Goal: Task Accomplishment & Management: Complete application form

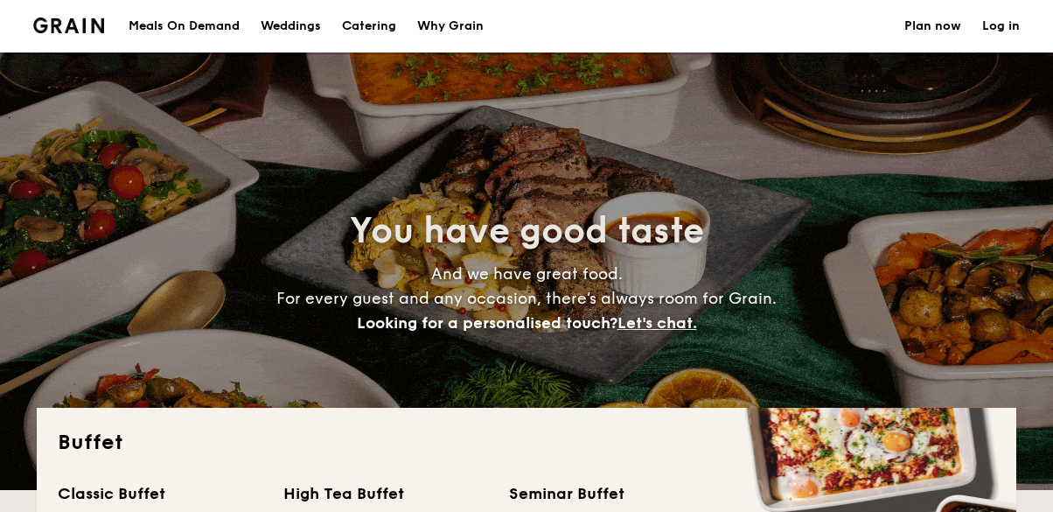
select select
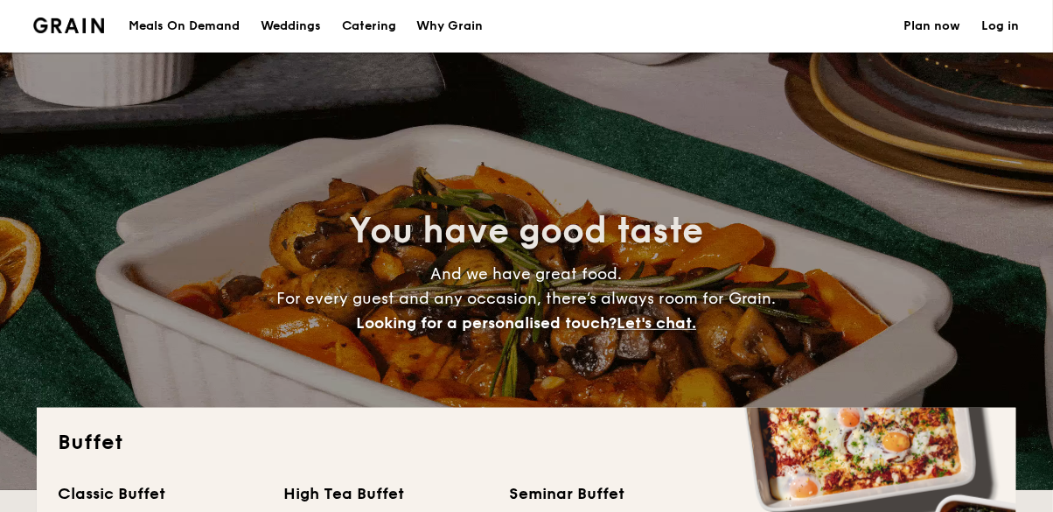
click at [1004, 28] on link "Log in" at bounding box center [1002, 26] width 38 height 52
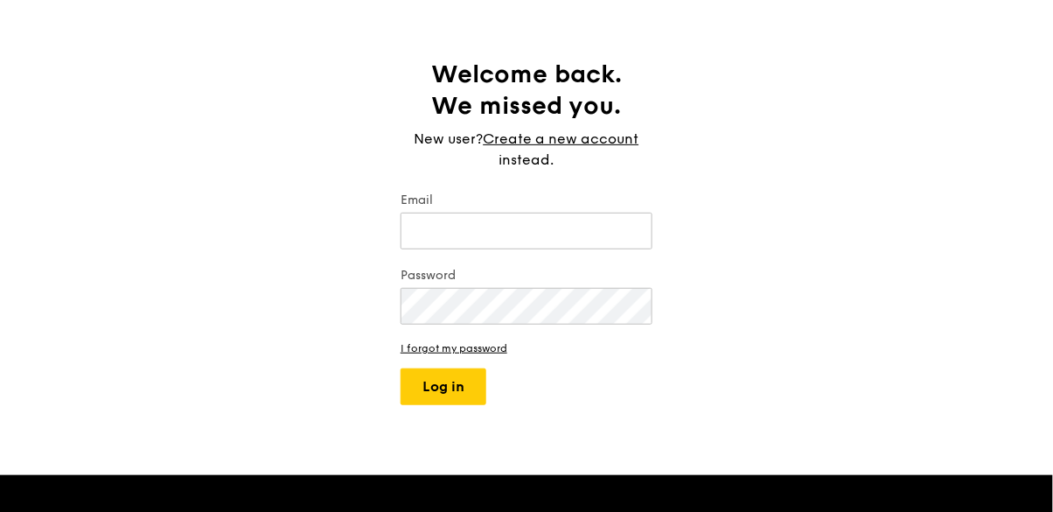
scroll to position [68, 0]
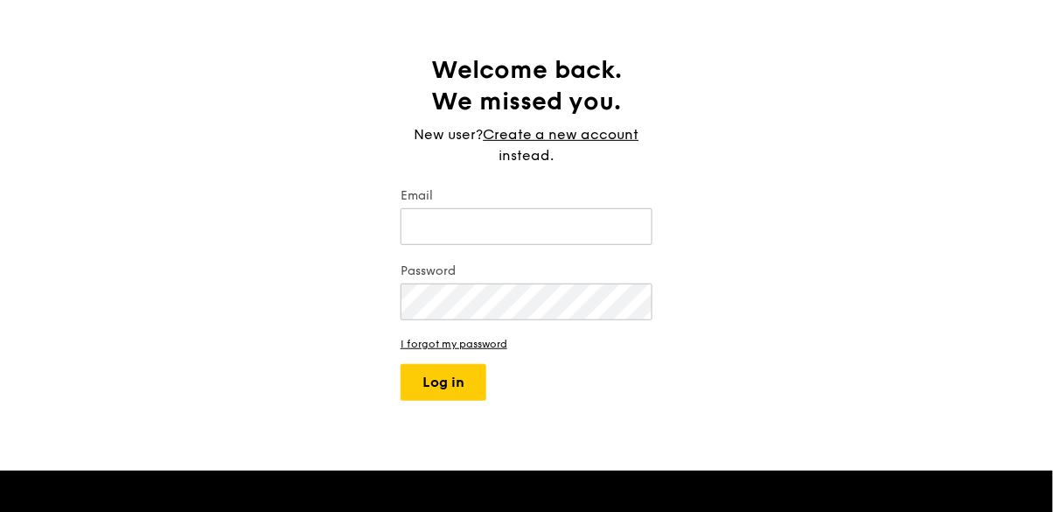
click at [604, 136] on link "Create a new account" at bounding box center [562, 134] width 156 height 21
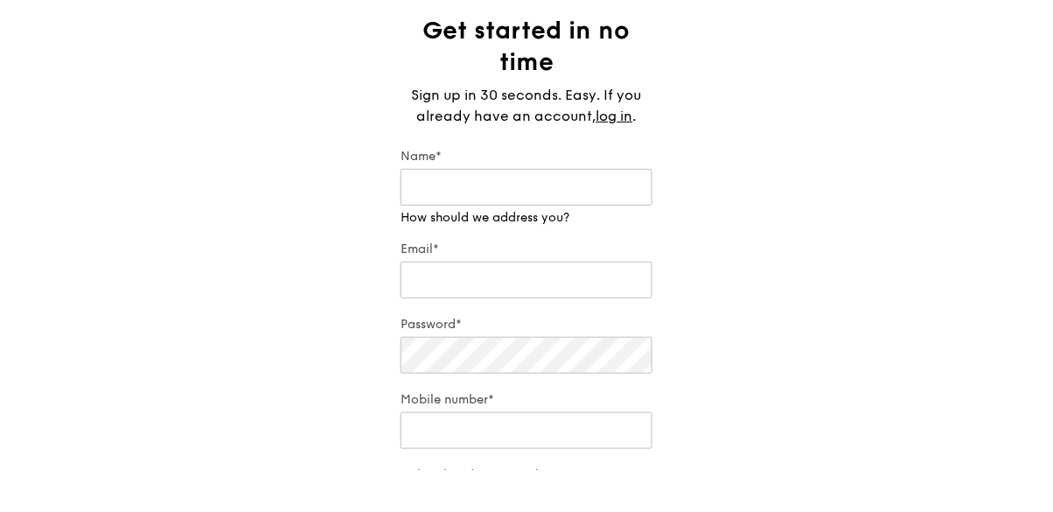
scroll to position [66, 0]
type input "[PERSON_NAME]"
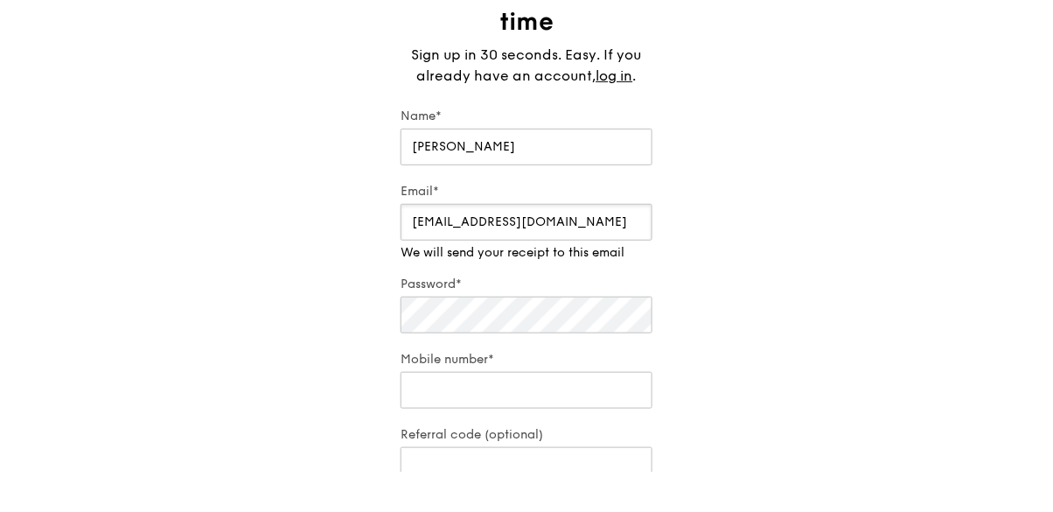
type input "[EMAIL_ADDRESS][DOMAIN_NAME]"
click at [605, 360] on div "Password*" at bounding box center [527, 346] width 252 height 61
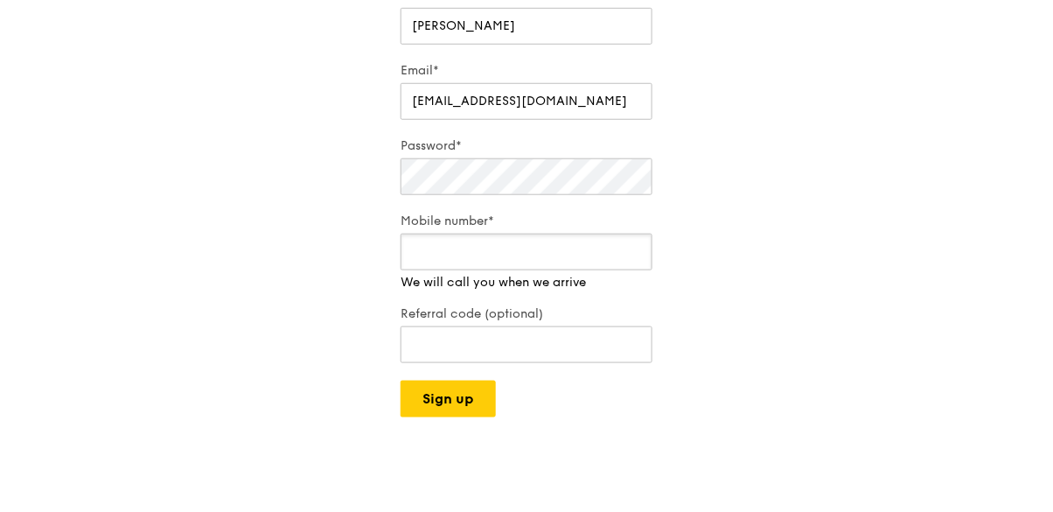
scroll to position [230, 0]
click at [608, 298] on input "Mobile number*" at bounding box center [527, 290] width 252 height 37
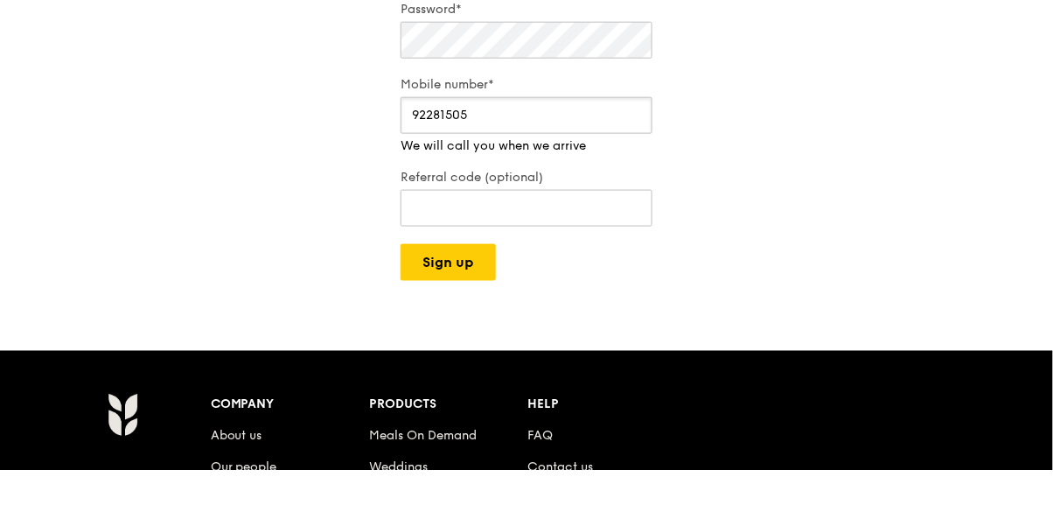
scroll to position [369, 0]
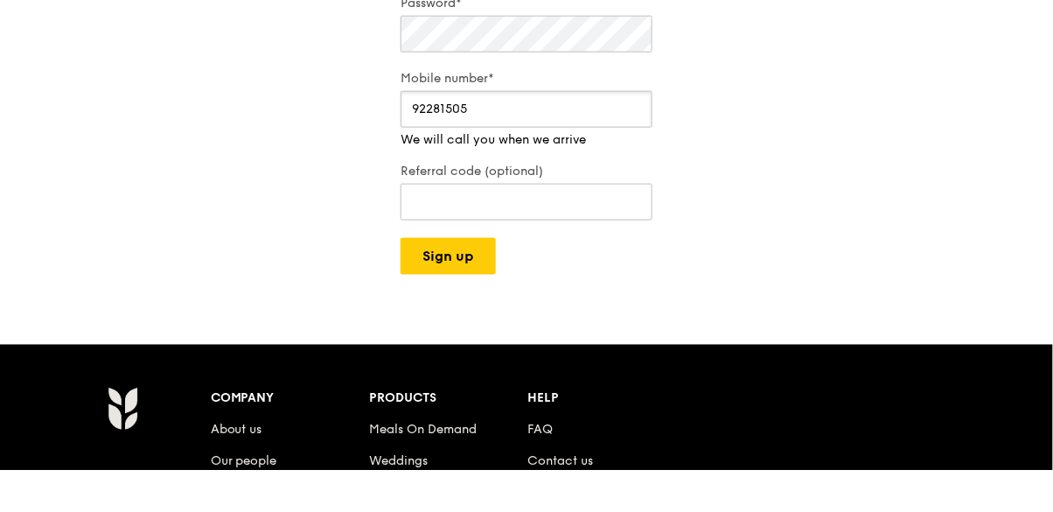
type input "92281505"
click at [462, 293] on button "Sign up" at bounding box center [448, 298] width 95 height 37
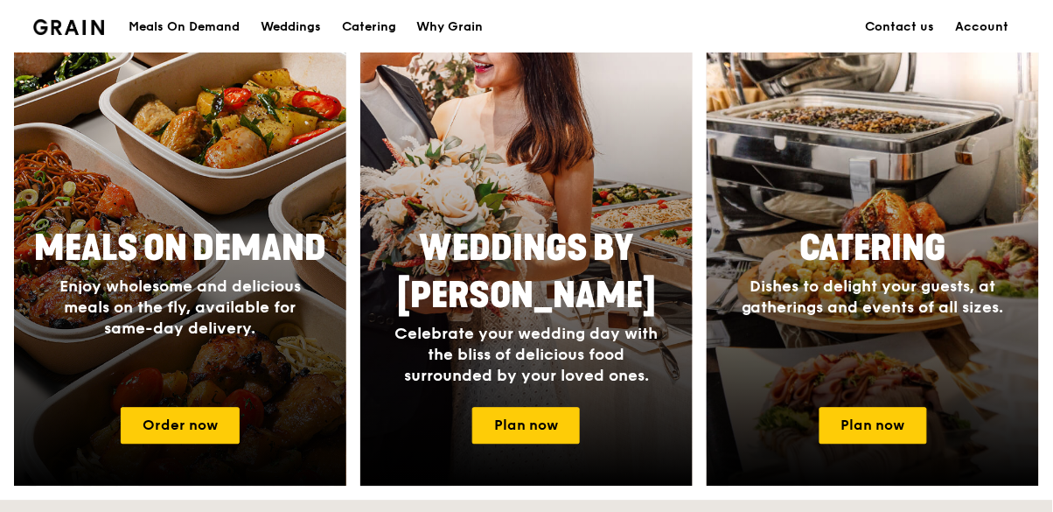
scroll to position [738, 0]
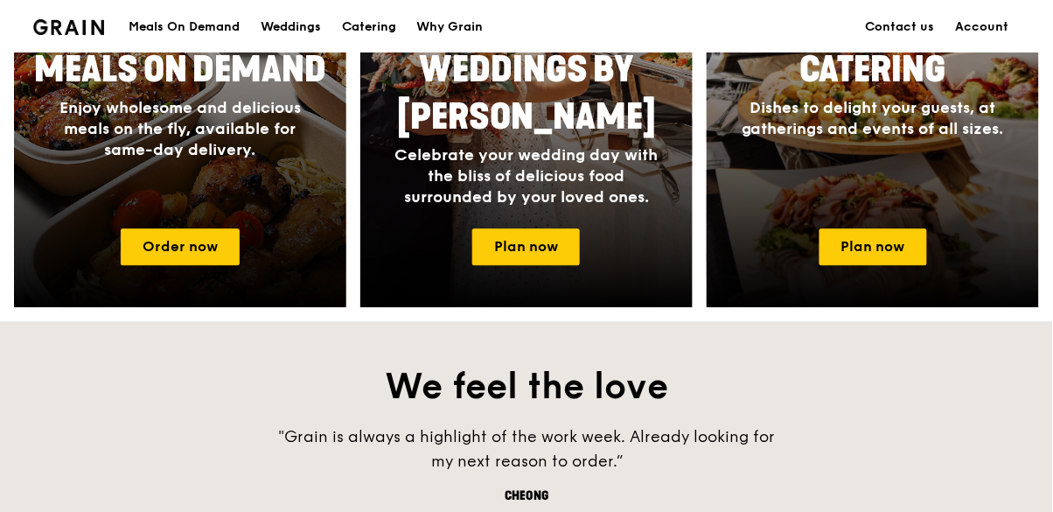
click at [878, 247] on link "Plan now" at bounding box center [874, 246] width 108 height 37
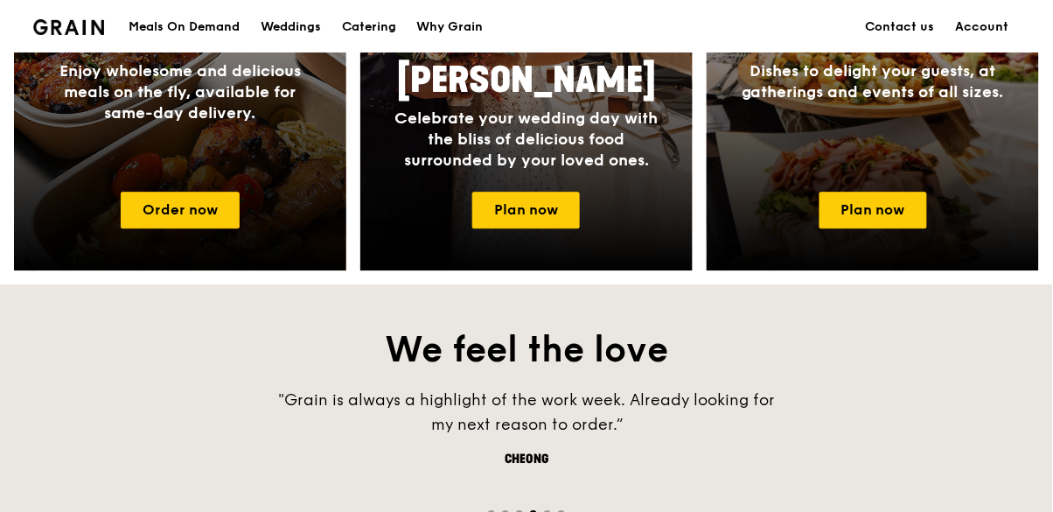
scroll to position [967, 0]
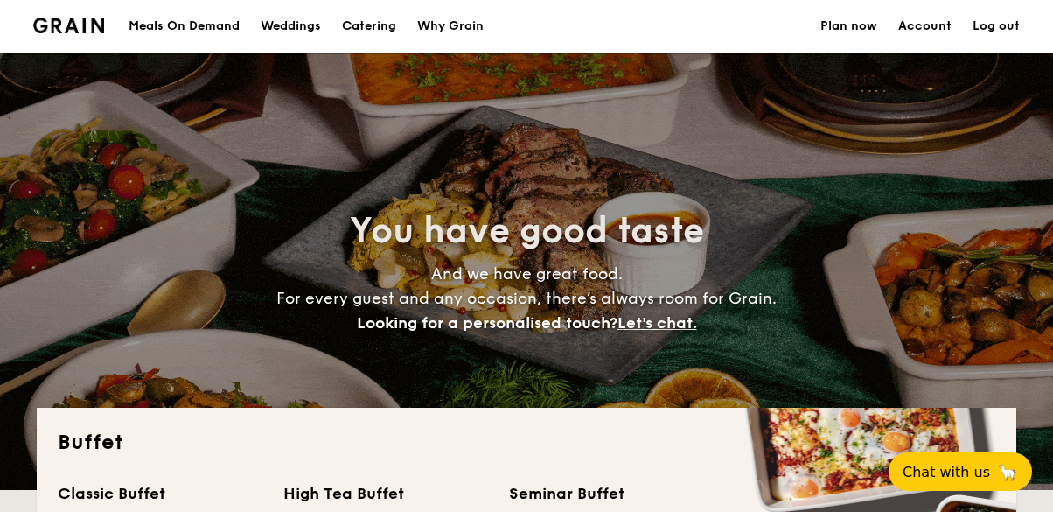
select select
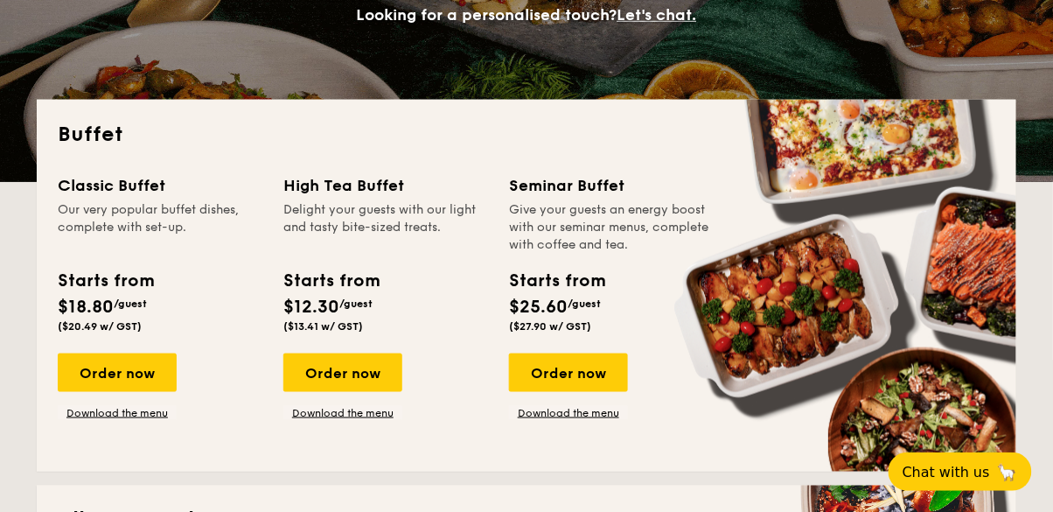
scroll to position [309, 0]
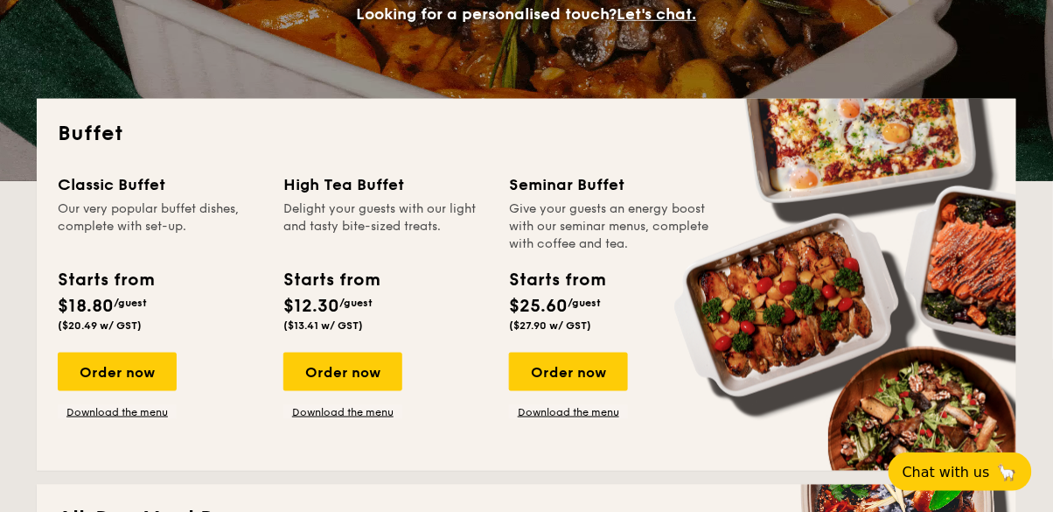
click at [987, 480] on span "Chat with us" at bounding box center [946, 472] width 87 height 17
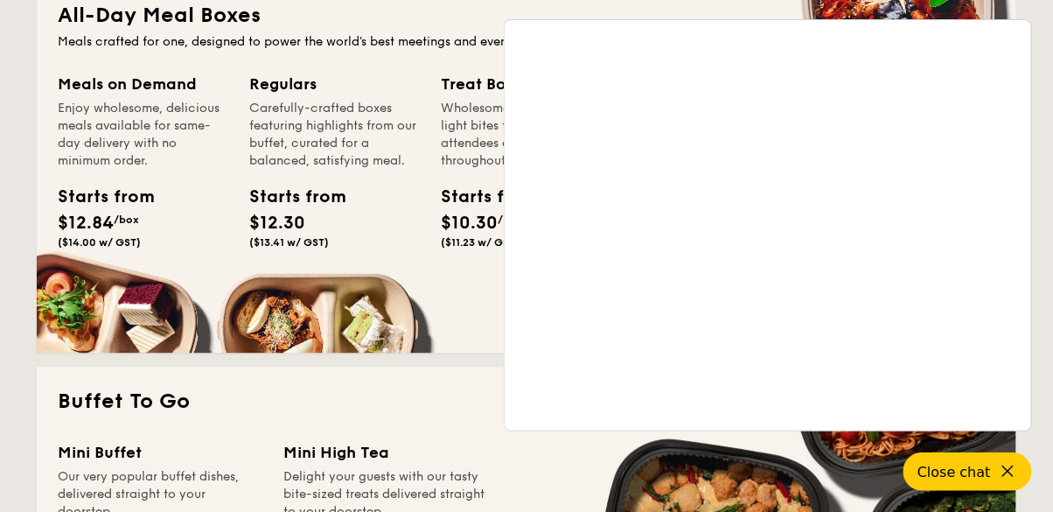
scroll to position [810, 0]
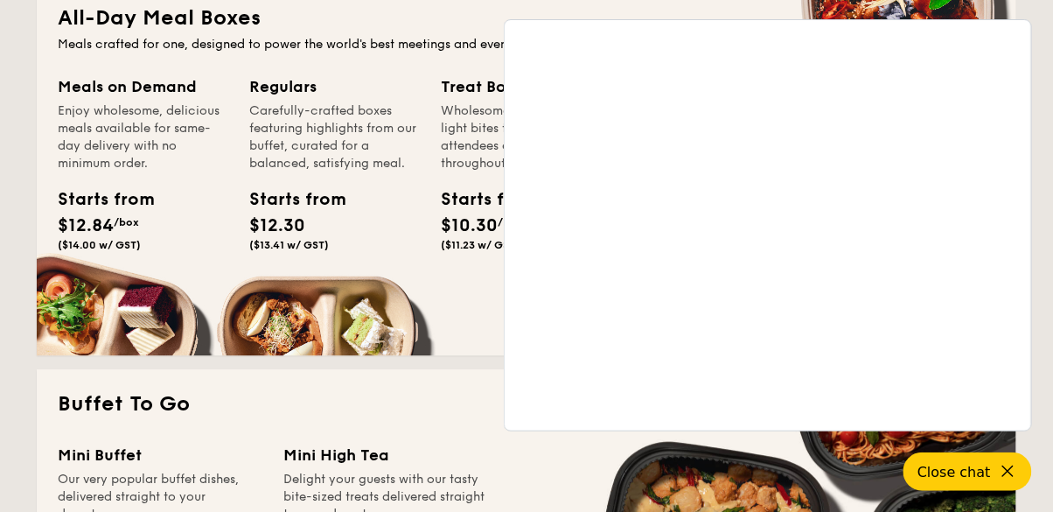
click at [1014, 465] on icon at bounding box center [1008, 471] width 20 height 20
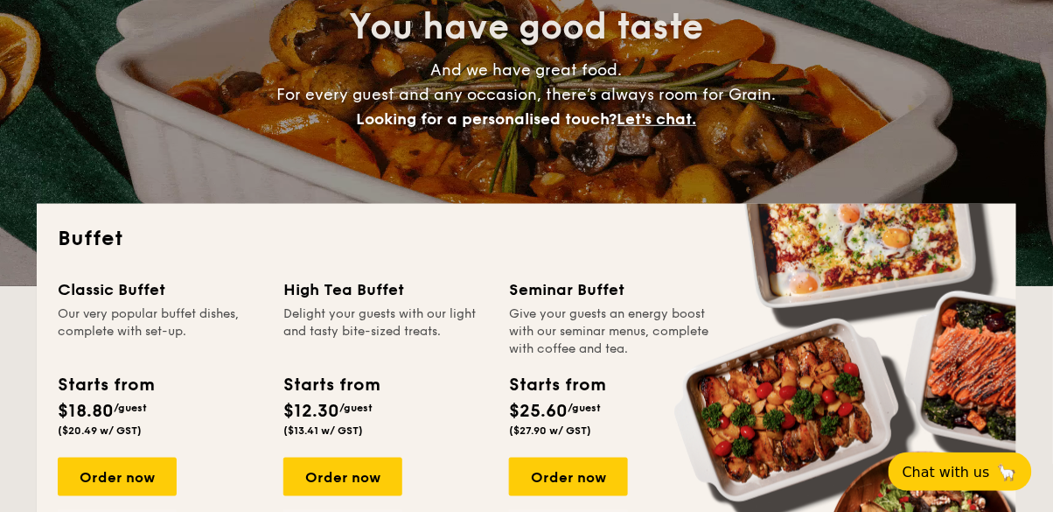
scroll to position [202, 0]
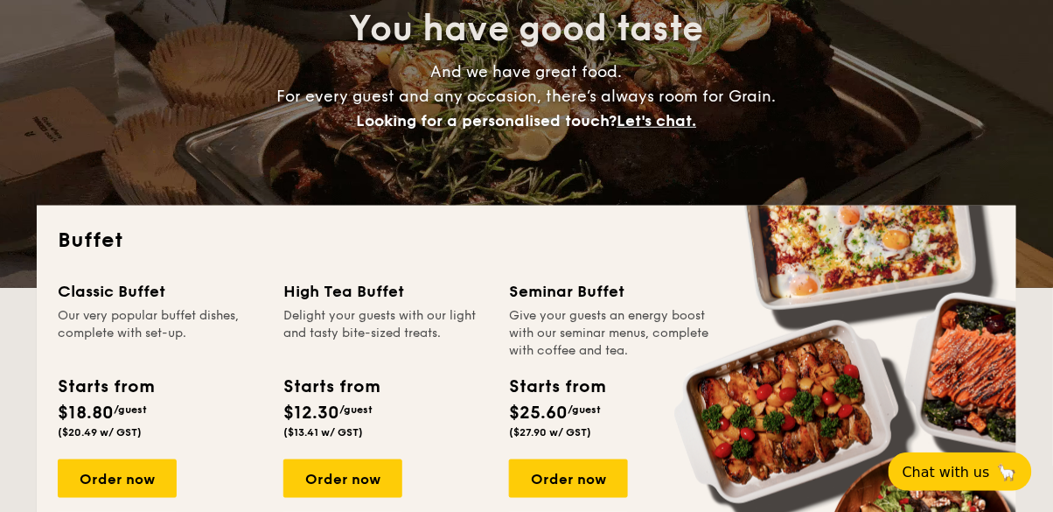
click at [128, 479] on div "Order now" at bounding box center [117, 478] width 119 height 38
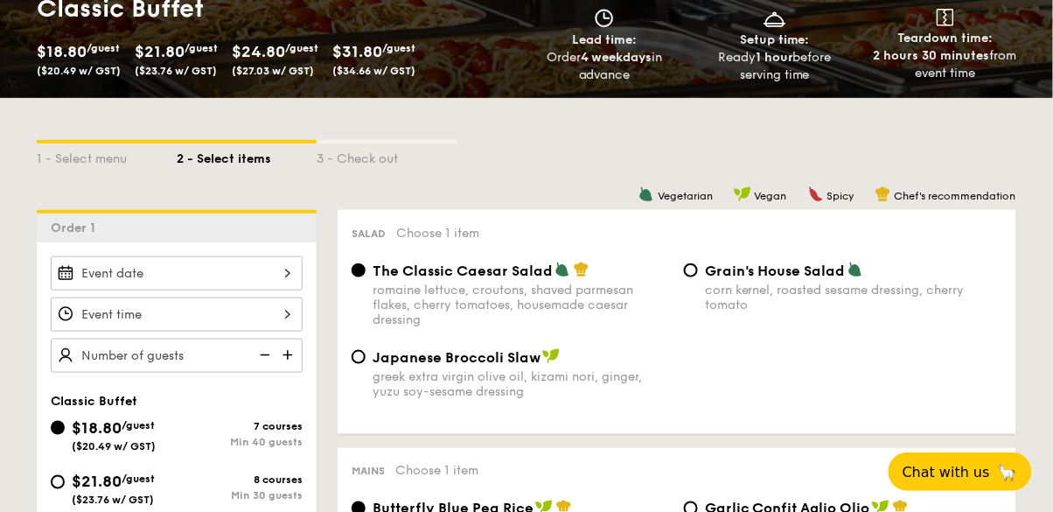
scroll to position [284, 0]
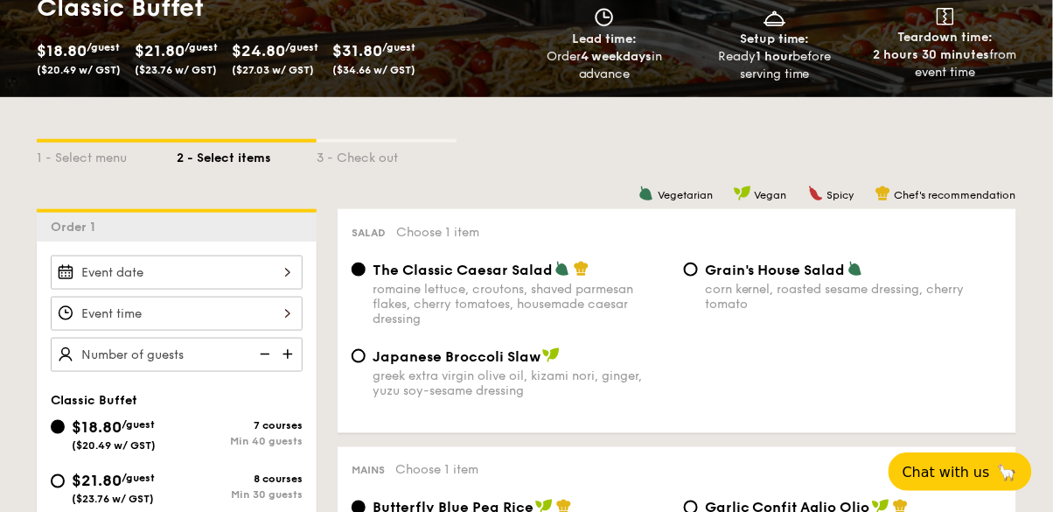
click at [281, 279] on div at bounding box center [177, 272] width 252 height 34
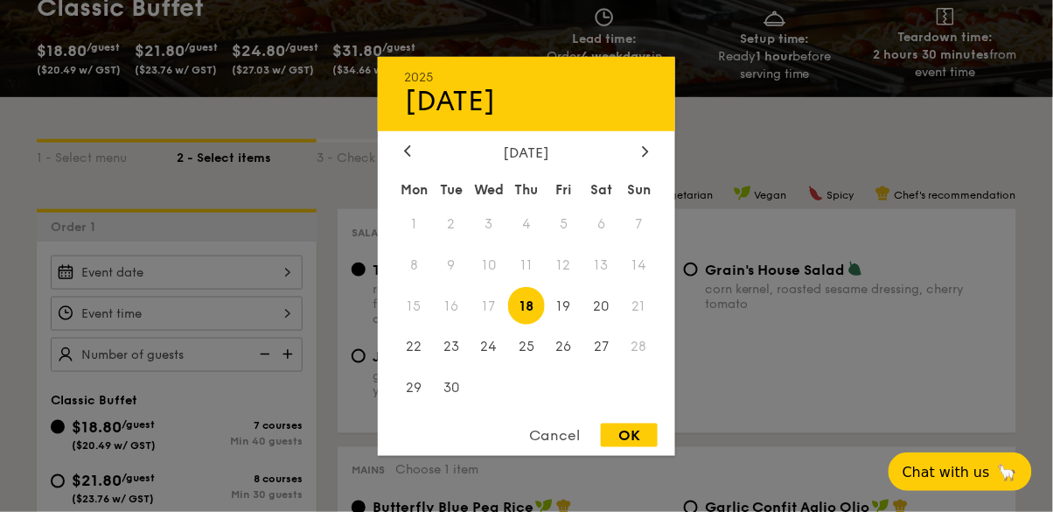
click at [652, 160] on div at bounding box center [646, 151] width 16 height 17
click at [646, 157] on icon at bounding box center [645, 150] width 7 height 11
click at [610, 283] on span "8" at bounding box center [602, 265] width 38 height 38
click at [635, 447] on div "OK" at bounding box center [629, 435] width 57 height 24
type input "[DATE]"
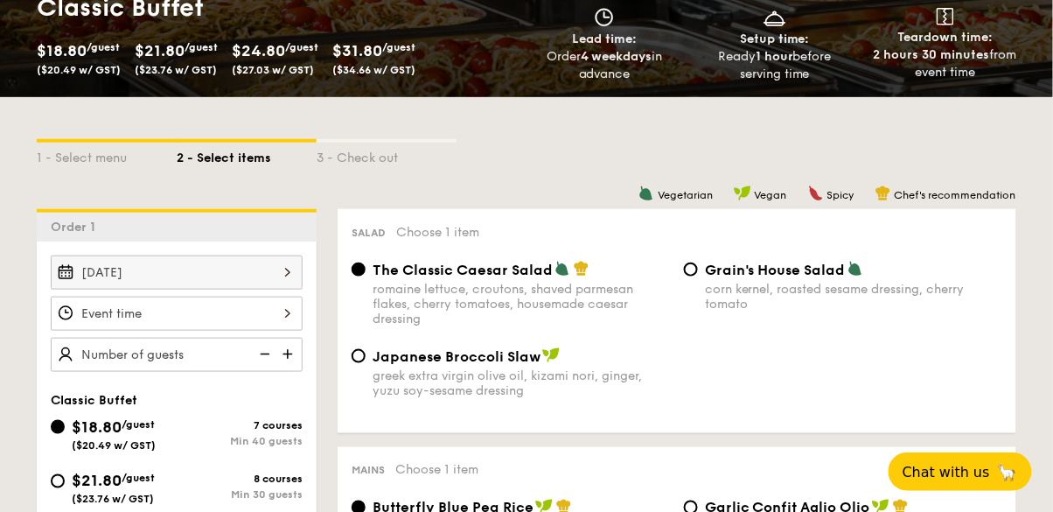
click at [267, 318] on div at bounding box center [177, 314] width 252 height 34
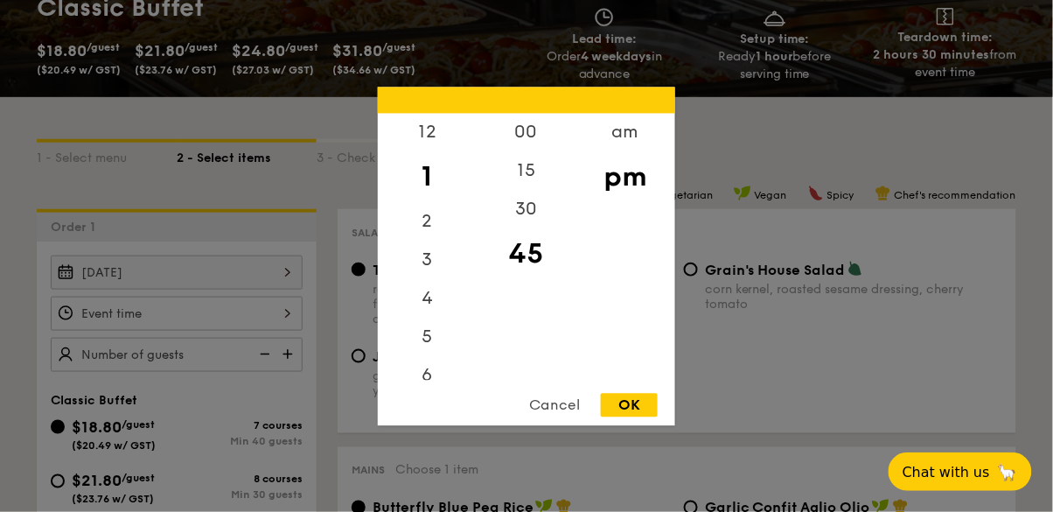
click at [637, 416] on div "OK" at bounding box center [629, 405] width 57 height 24
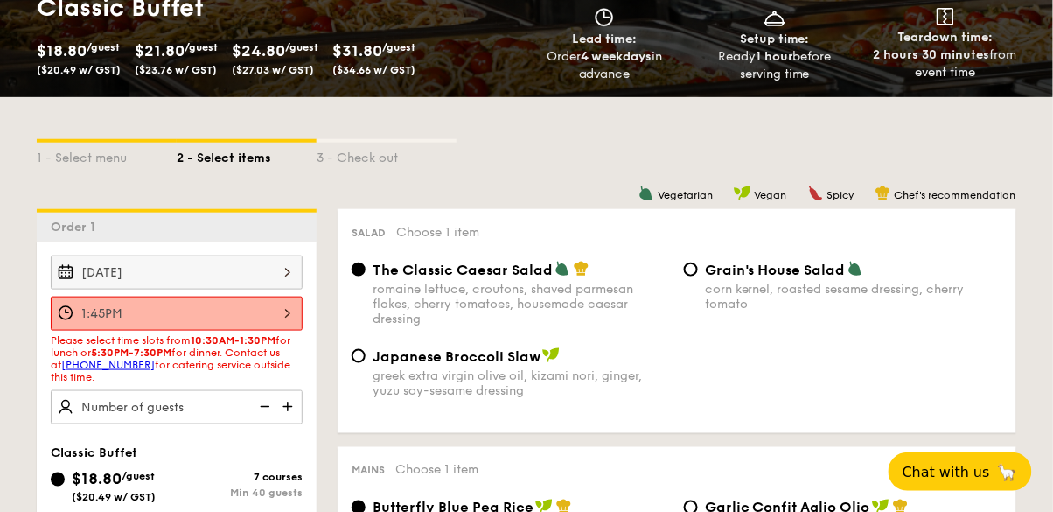
click at [294, 316] on div "1:45PM" at bounding box center [177, 314] width 252 height 34
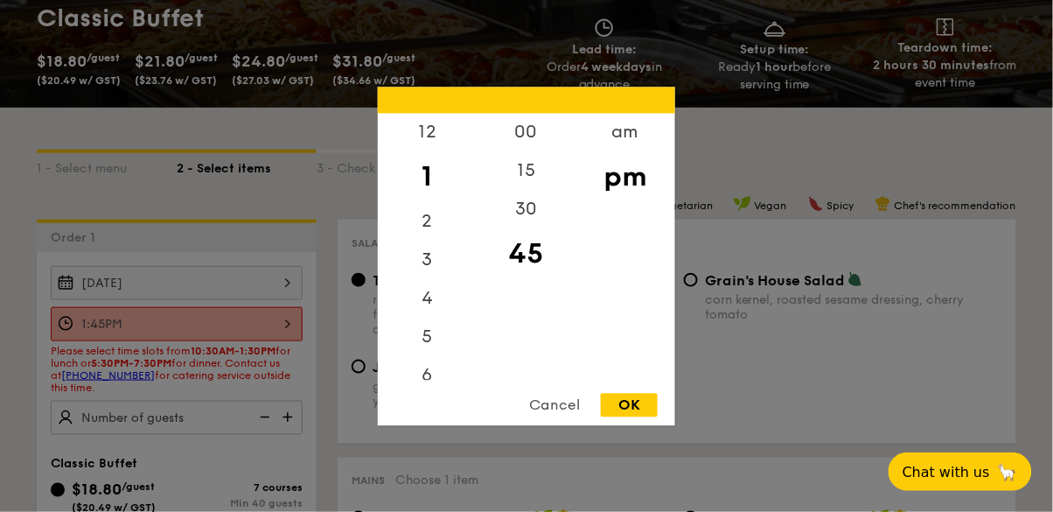
scroll to position [271, 0]
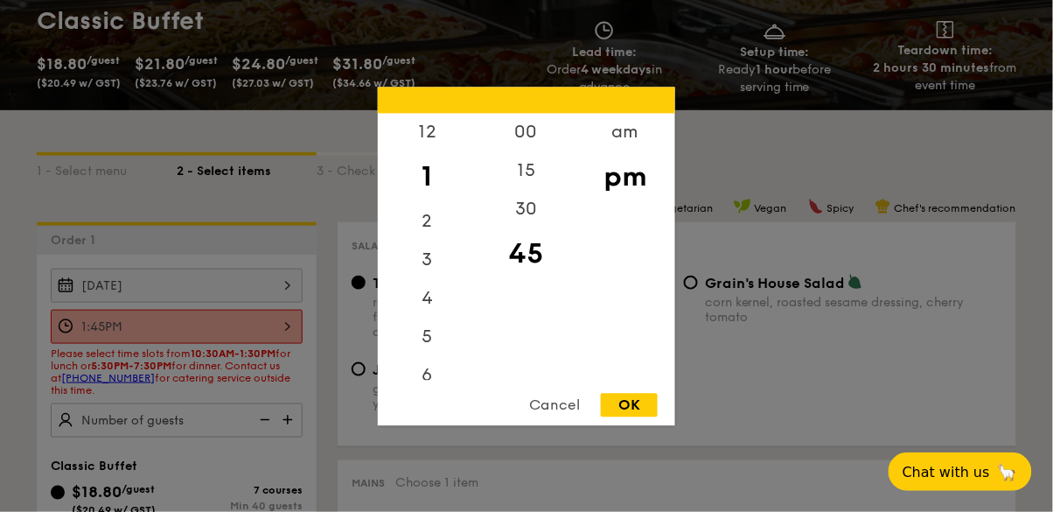
click at [437, 143] on div "12" at bounding box center [427, 132] width 99 height 38
click at [525, 136] on div "00" at bounding box center [526, 132] width 99 height 38
click at [639, 416] on div "Cancel OK" at bounding box center [526, 409] width 297 height 32
click at [644, 395] on div "OK" at bounding box center [629, 405] width 57 height 24
type input "12:00PM"
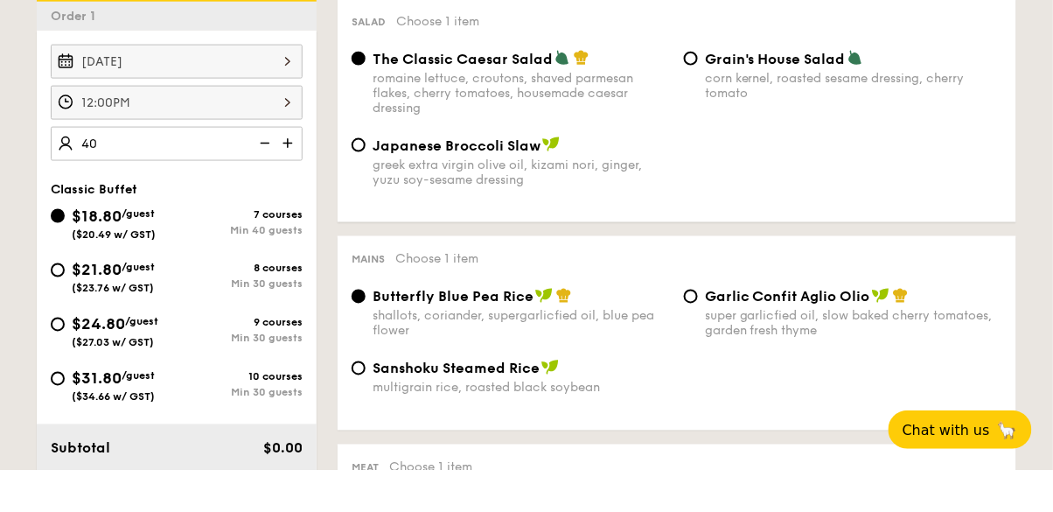
scroll to position [454, 0]
type input "40"
click at [53, 307] on input "$21.80 /guest ($23.76 w/ GST) 8 courses Min 30 guests" at bounding box center [58, 311] width 14 height 14
radio input "true"
type input "40 guests"
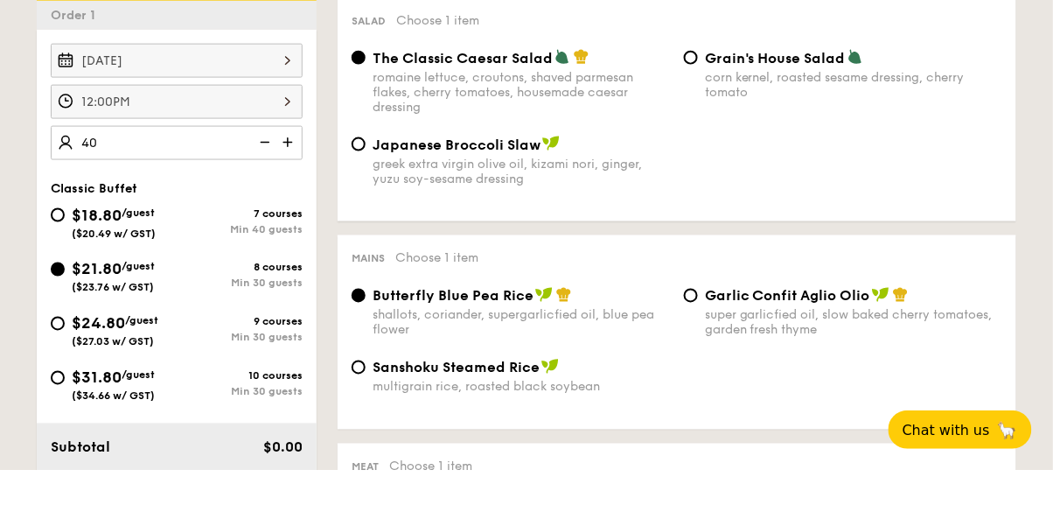
radio input "false"
radio input "true"
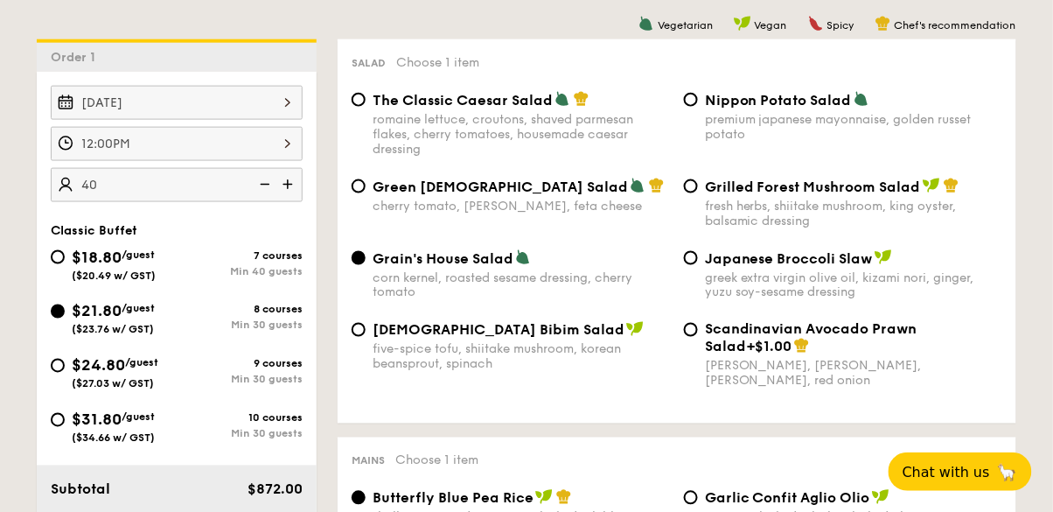
click at [57, 274] on div "$18.80 /guest ($20.49 w/ GST)" at bounding box center [114, 263] width 126 height 37
click at [57, 264] on input "$18.80 /guest ($20.49 w/ GST) 7 courses Min 40 guests" at bounding box center [58, 257] width 14 height 14
radio input "true"
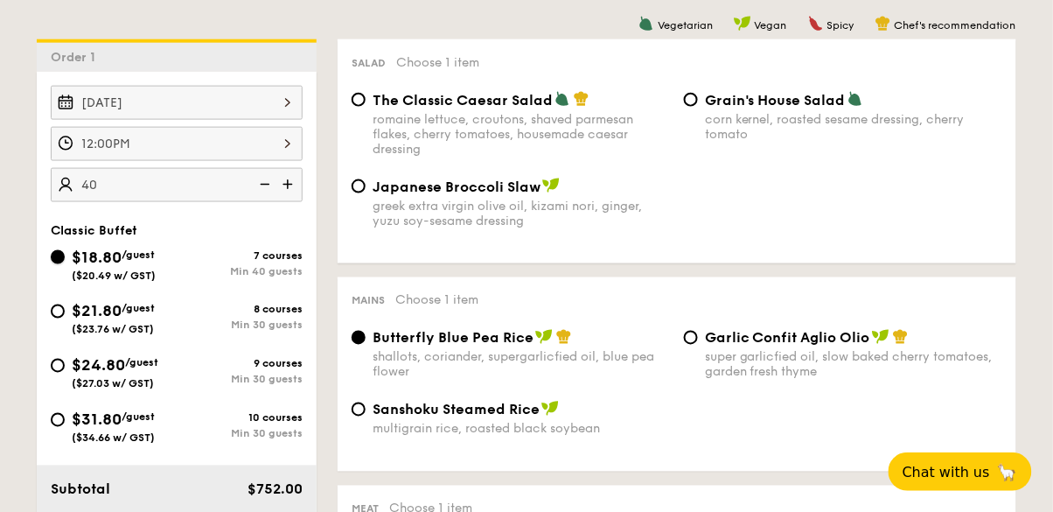
radio input "true"
click at [61, 251] on input "$18.80 /guest ($20.49 w/ GST) 7 courses Min 40 guests" at bounding box center [58, 257] width 14 height 14
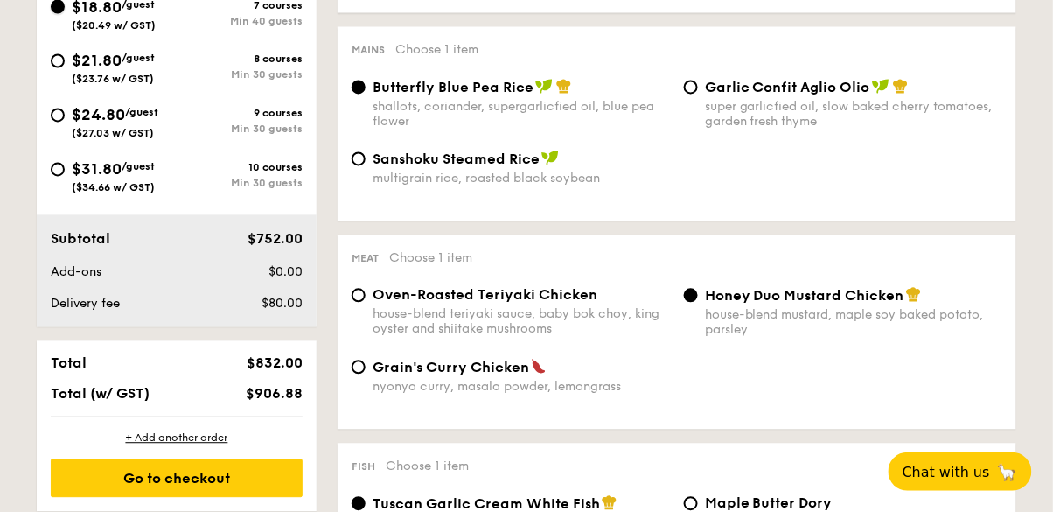
scroll to position [687, 0]
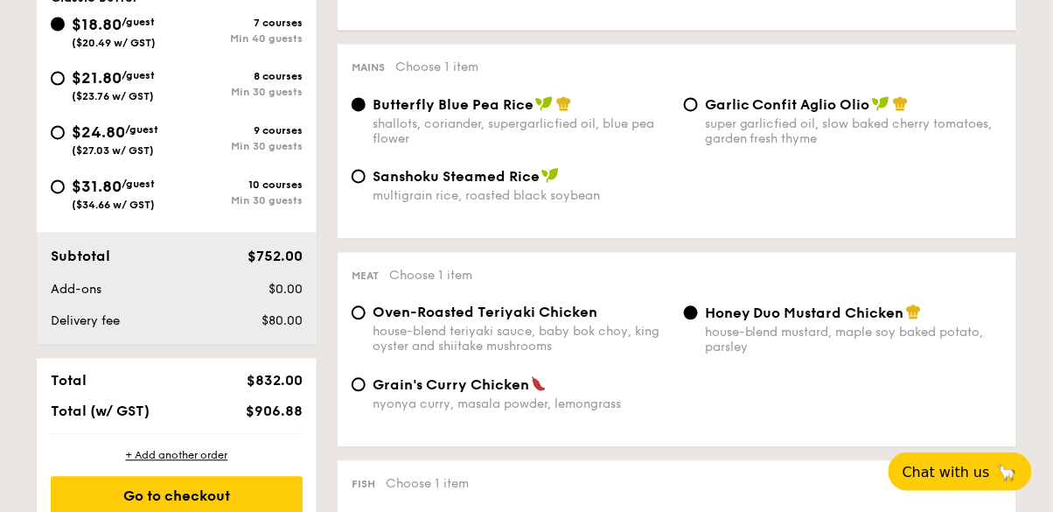
click at [64, 78] on div "$21.80 /guest ($23.76 w/ GST)" at bounding box center [114, 84] width 126 height 37
click at [64, 78] on input "$21.80 /guest ($23.76 w/ GST) 8 courses Min 30 guests" at bounding box center [58, 79] width 14 height 14
radio input "true"
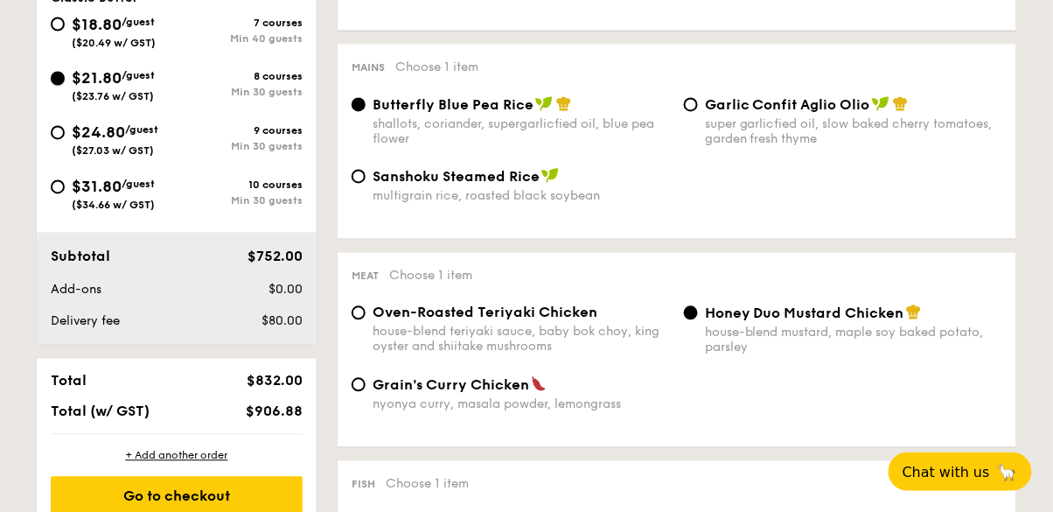
radio input "true"
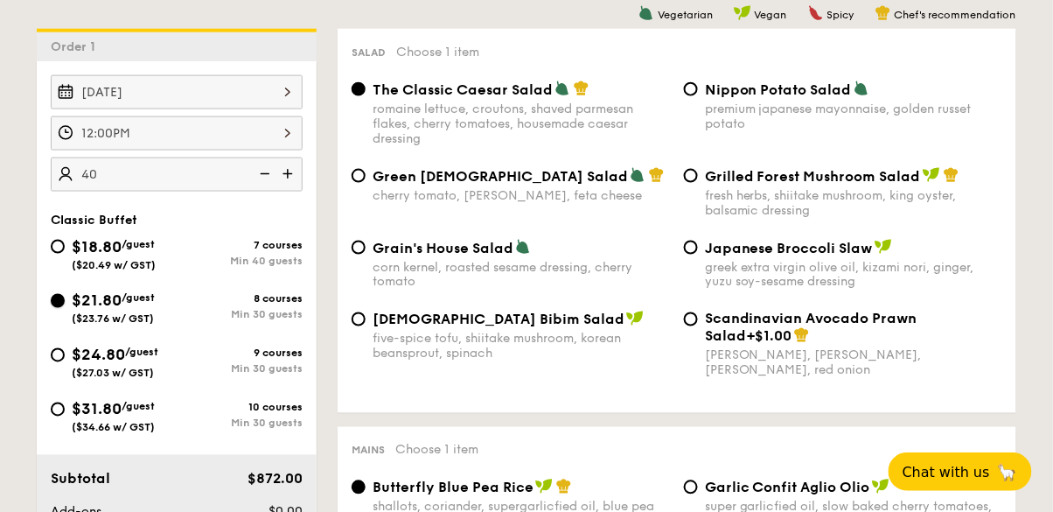
scroll to position [462, 0]
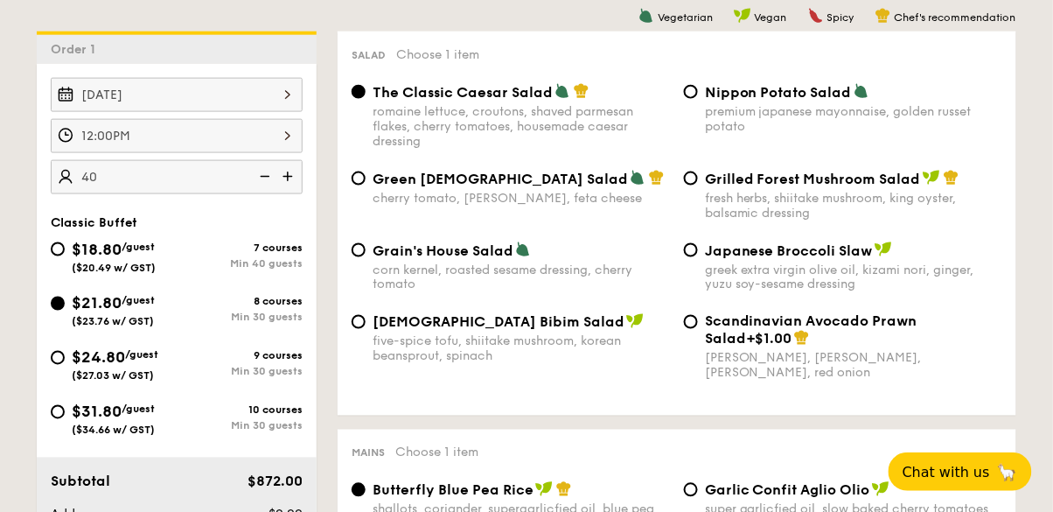
click at [684, 175] on div "Grilled Forest Mushroom Salad fresh herbs, shiitake mushroom, king oyster, bals…" at bounding box center [843, 195] width 332 height 51
click at [695, 184] on div "Grilled Forest Mushroom Salad fresh herbs, shiitake mushroom, king oyster, bals…" at bounding box center [843, 195] width 332 height 51
click at [694, 177] on input "Grilled Forest Mushroom Salad fresh herbs, shiitake mushroom, king oyster, bals…" at bounding box center [691, 178] width 14 height 14
radio input "true"
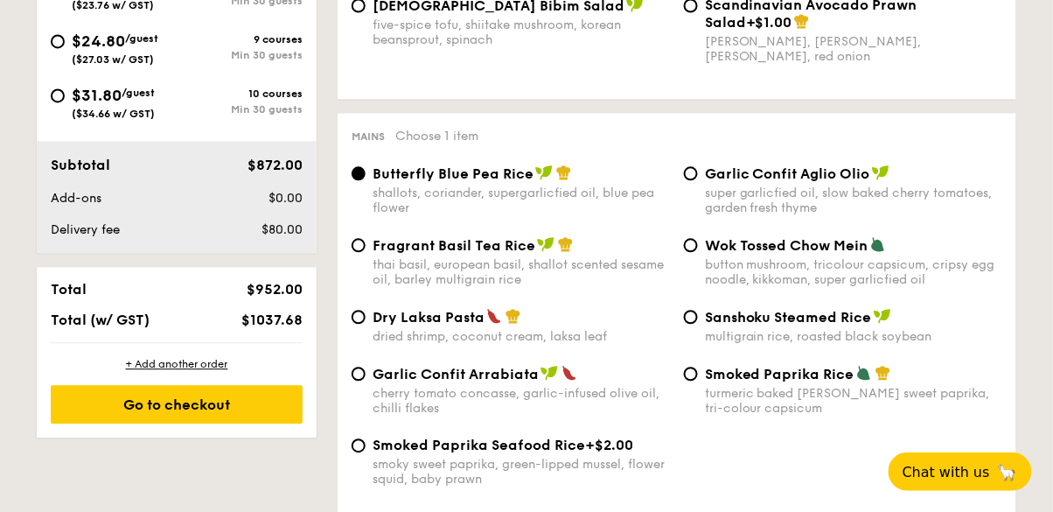
scroll to position [782, 0]
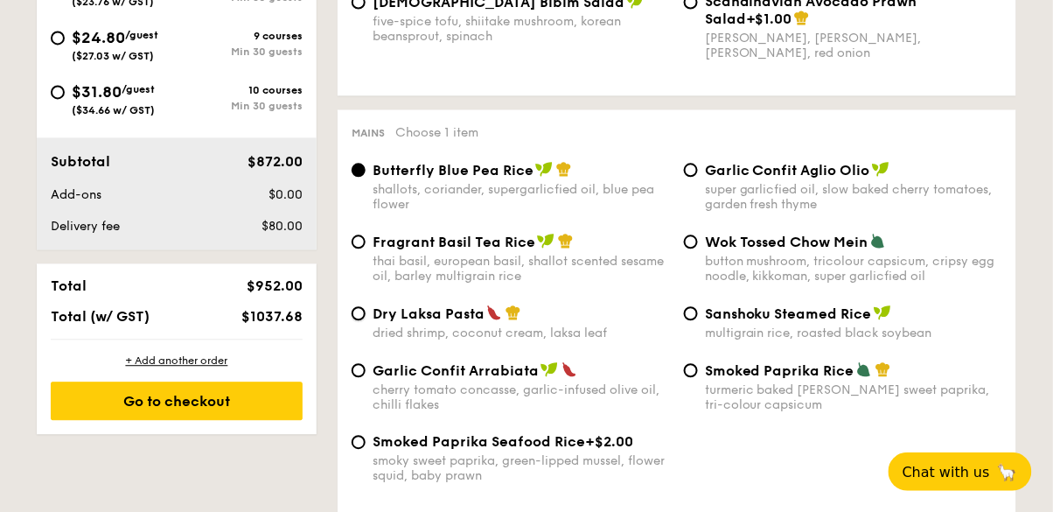
click at [359, 310] on input "Dry Laksa Pasta dried shrimp, coconut cream, laksa leaf" at bounding box center [359, 313] width 14 height 14
radio input "true"
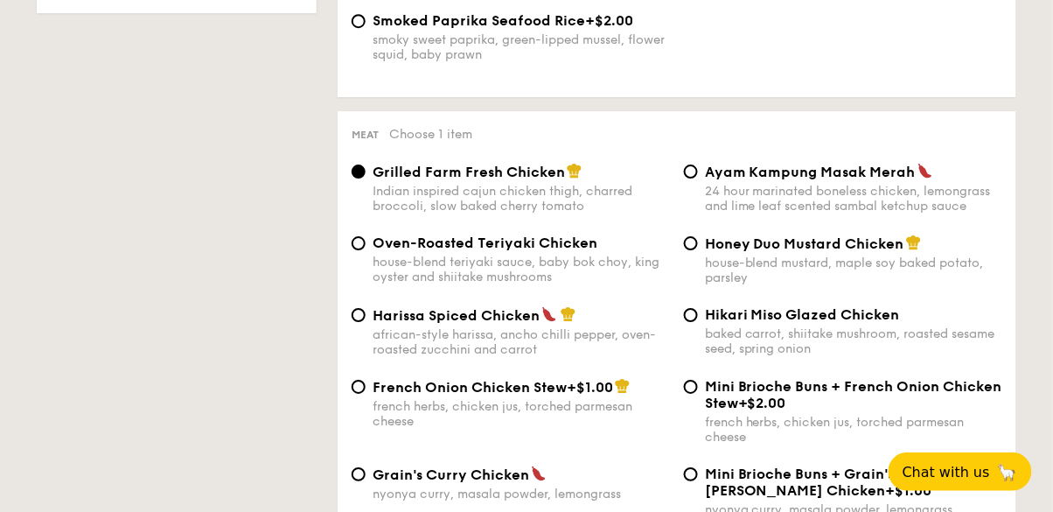
scroll to position [1203, 0]
click at [502, 260] on div "house-blend teriyaki sauce, baby bok choy, king oyster and shiitake mushrooms" at bounding box center [521, 270] width 297 height 30
click at [366, 250] on input "Oven-Roasted Teriyaki Chicken house-blend teriyaki sauce, baby bok choy, king o…" at bounding box center [359, 243] width 14 height 14
radio input "true"
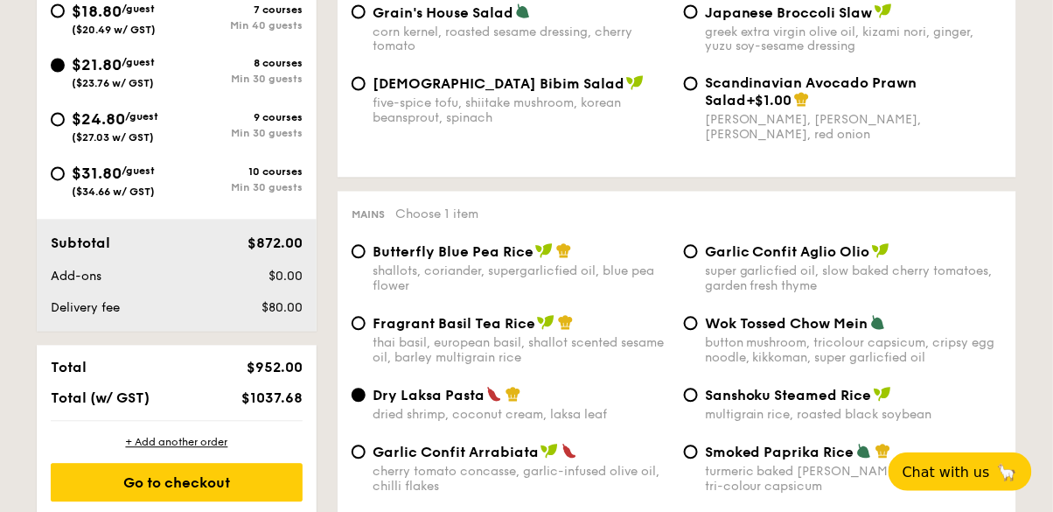
scroll to position [702, 0]
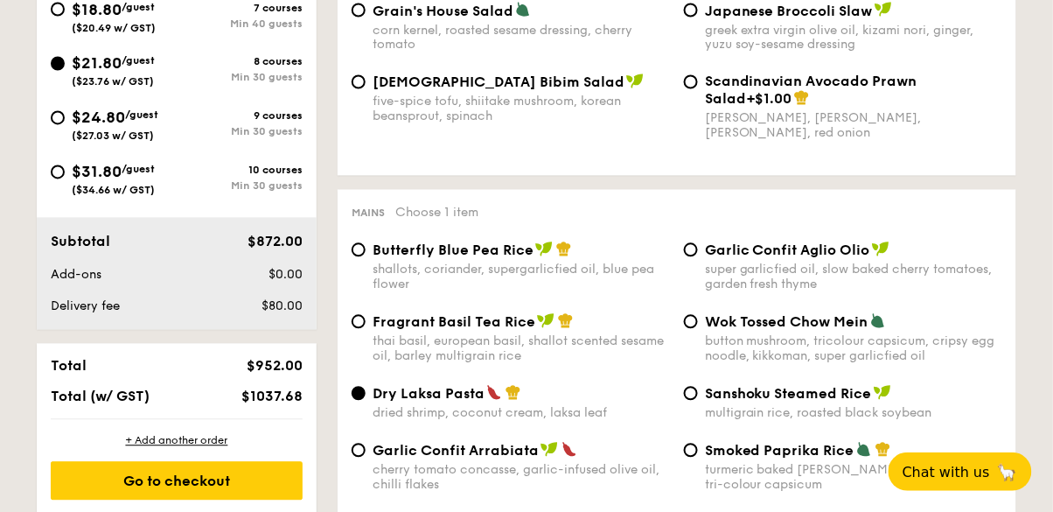
click at [208, 437] on div "+ Add another order" at bounding box center [177, 441] width 252 height 14
radio input "true"
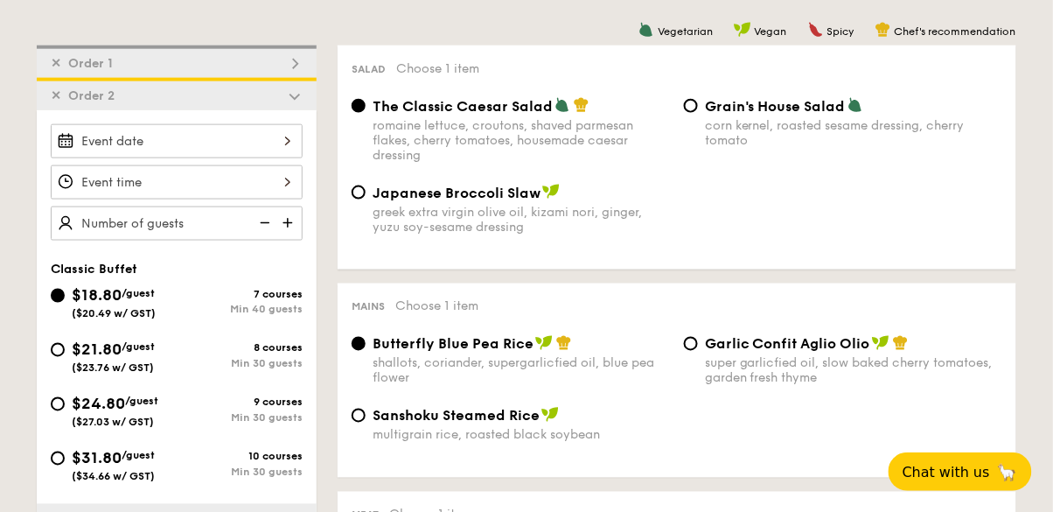
scroll to position [447, 0]
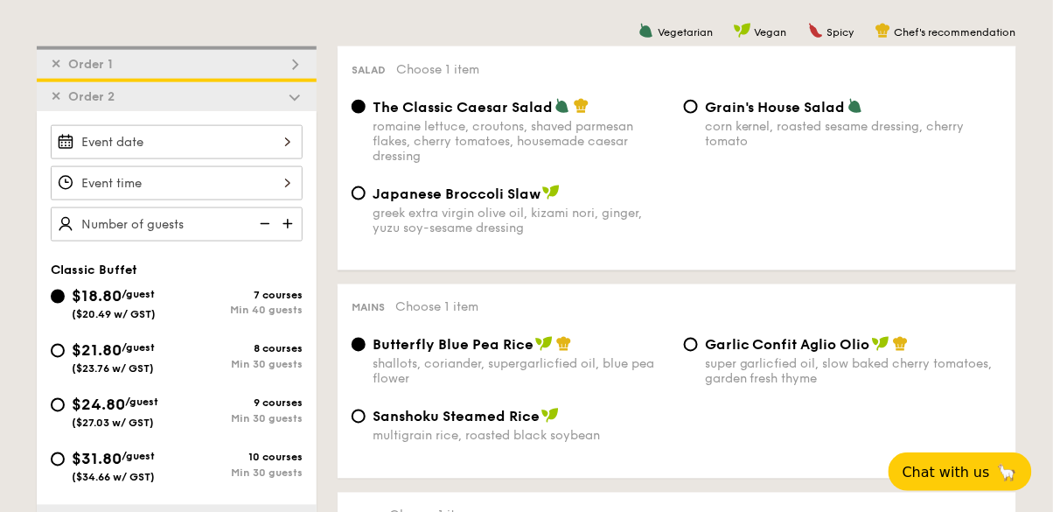
click at [286, 140] on div at bounding box center [177, 142] width 252 height 34
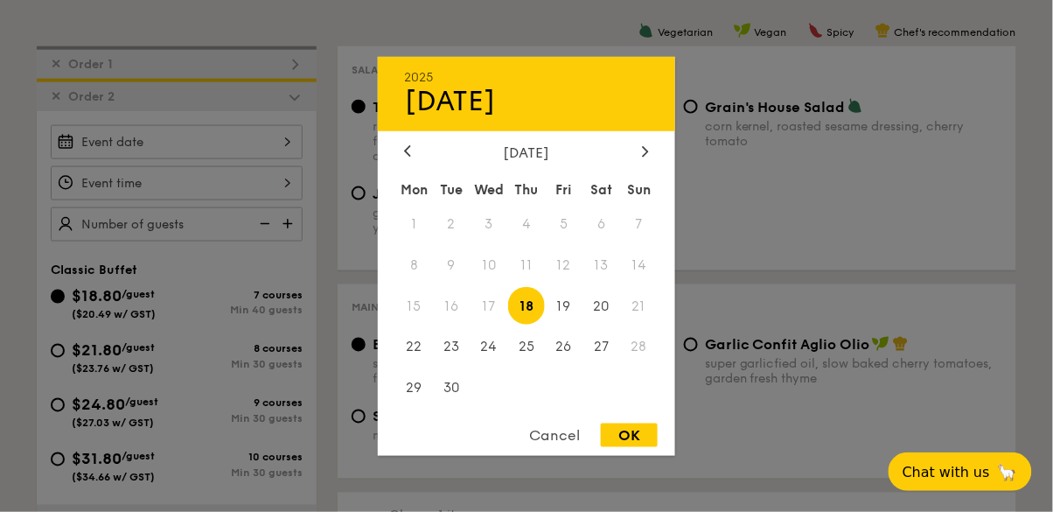
click at [638, 156] on div at bounding box center [646, 151] width 16 height 17
click at [646, 148] on icon at bounding box center [645, 150] width 7 height 11
click at [604, 262] on span "8" at bounding box center [602, 265] width 38 height 38
click at [654, 434] on div "OK" at bounding box center [629, 435] width 57 height 24
type input "[DATE]"
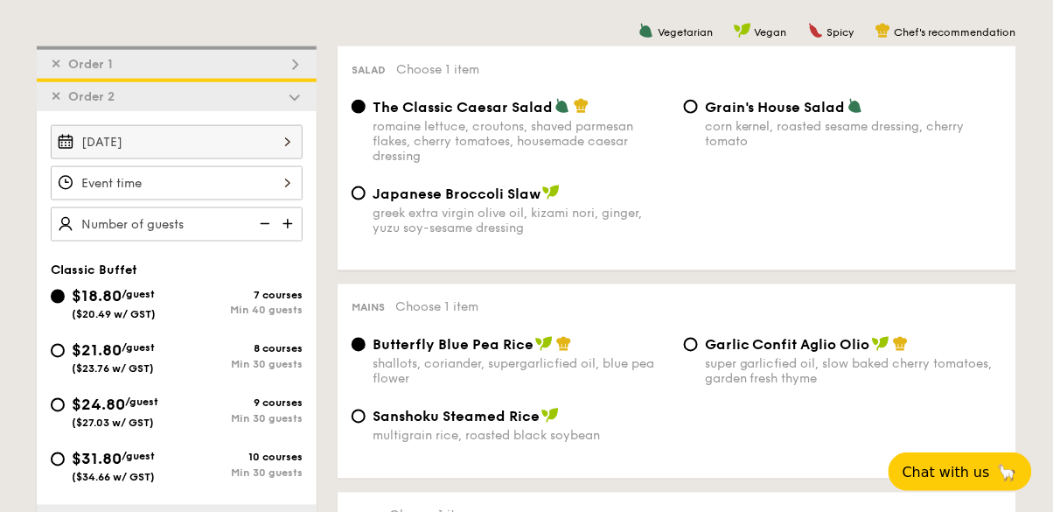
click at [642, 453] on div "Cancel OK" at bounding box center [526, 439] width 297 height 32
click at [290, 188] on div at bounding box center [177, 183] width 252 height 34
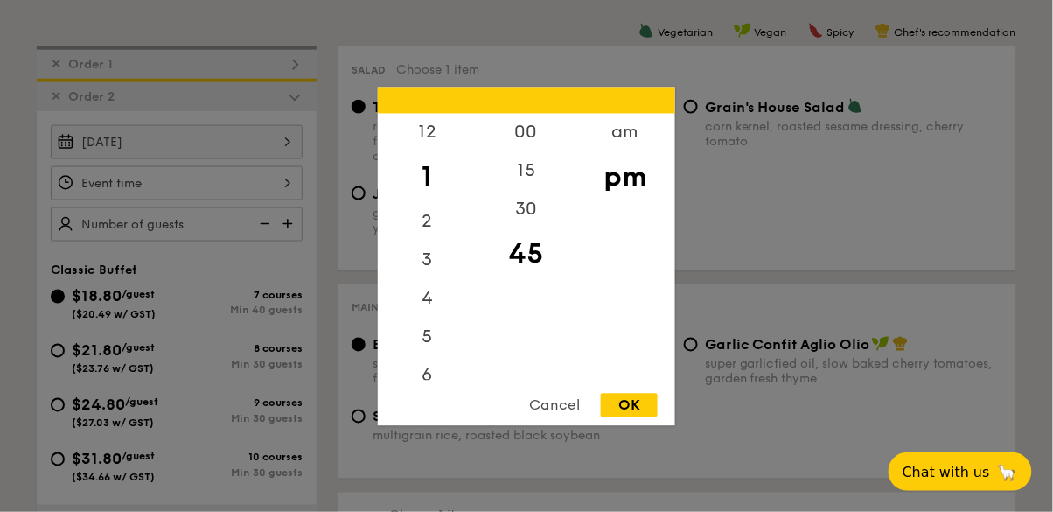
click at [433, 375] on div "6" at bounding box center [427, 375] width 99 height 38
click at [526, 210] on div "30" at bounding box center [526, 209] width 99 height 38
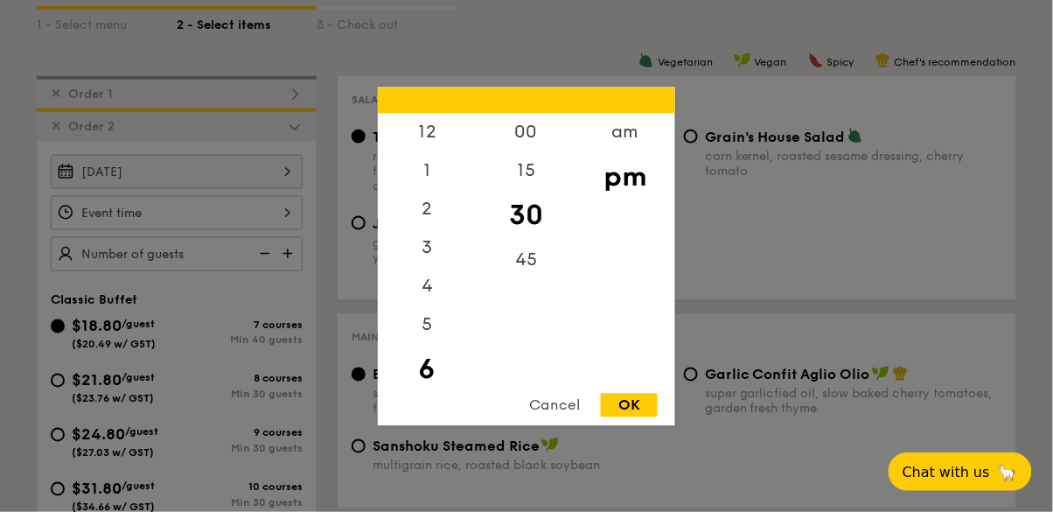
scroll to position [416, 0]
click at [526, 134] on div "00" at bounding box center [526, 132] width 99 height 38
click at [651, 406] on div "OK" at bounding box center [629, 405] width 57 height 24
type input "6:00PM"
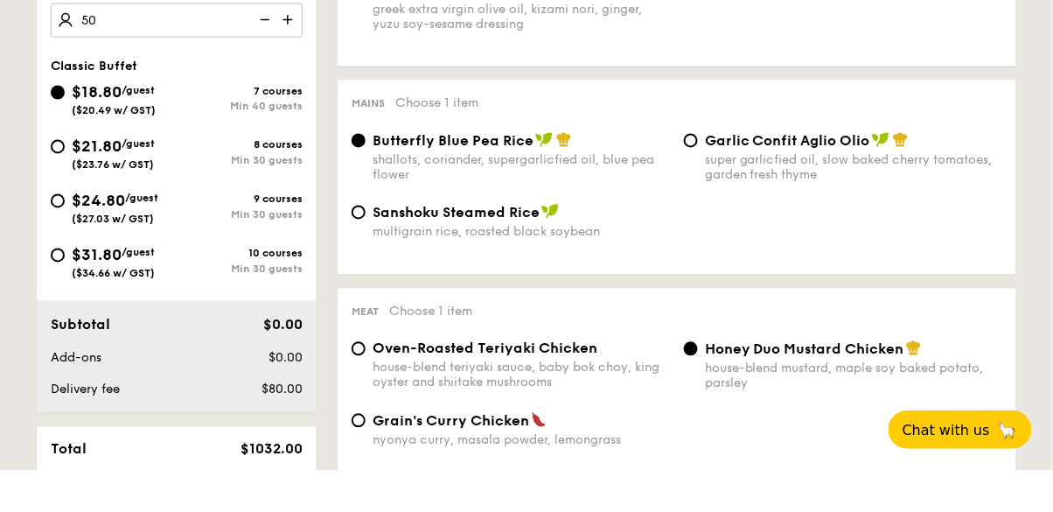
scroll to position [625, 0]
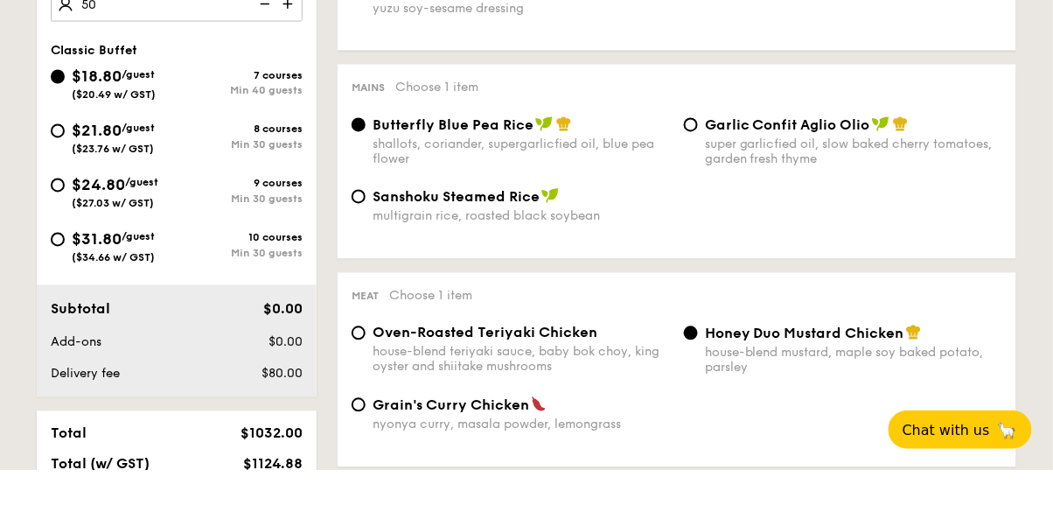
click at [618, 318] on div "Meat Choose 1 item Oven-Roasted Teriyaki Chicken house-blend teriyaki sauce, ba…" at bounding box center [677, 412] width 679 height 194
type input "50 guests"
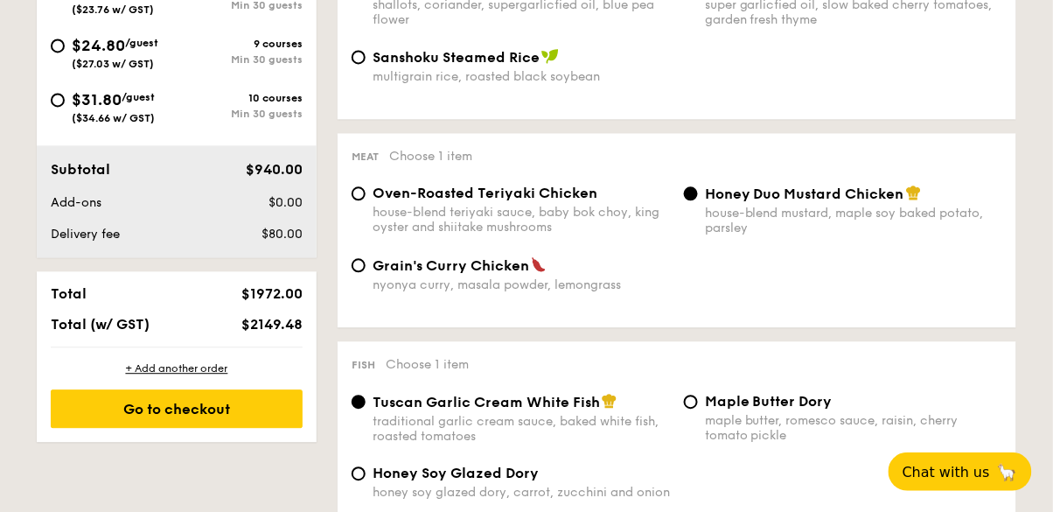
scroll to position [805, 0]
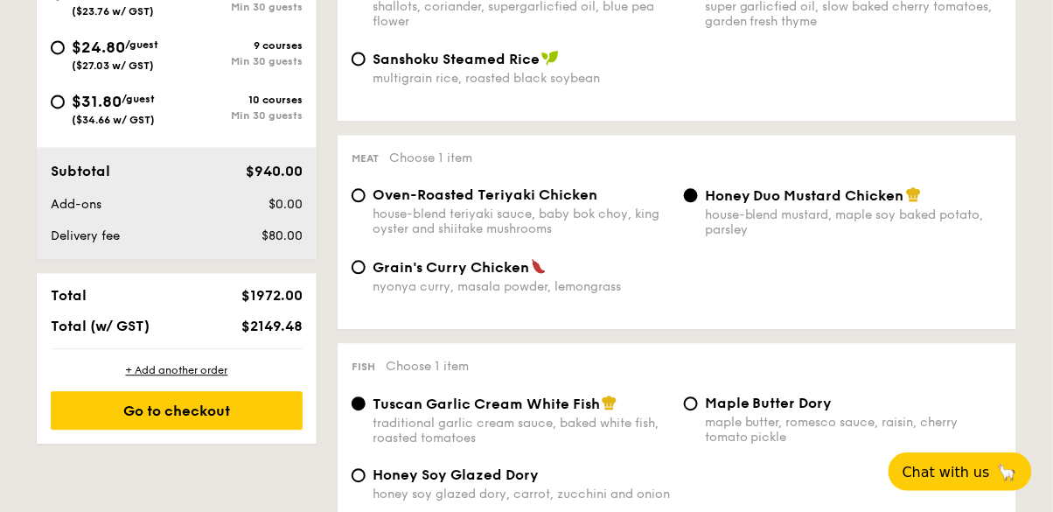
click at [249, 395] on div "Go to checkout" at bounding box center [177, 410] width 252 height 38
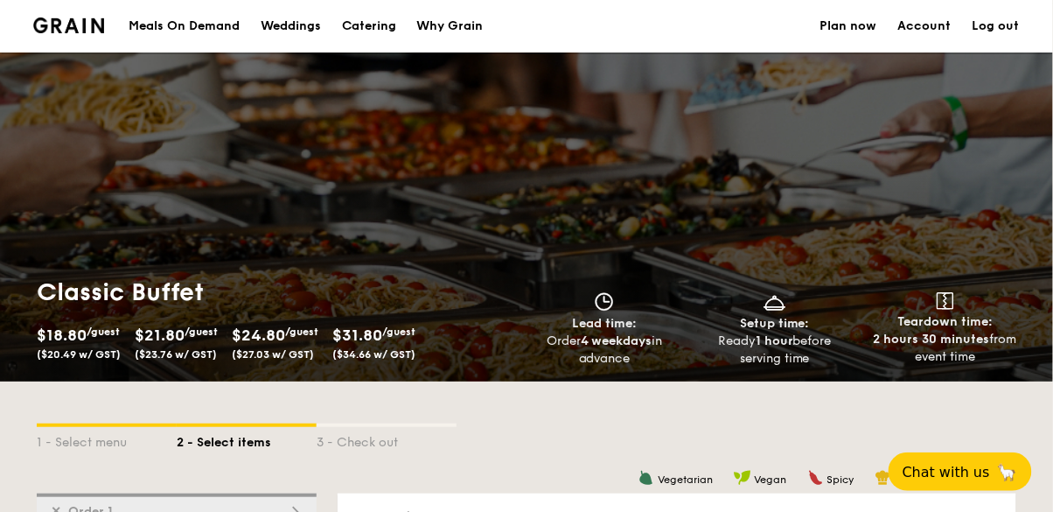
click at [374, 17] on div "Catering" at bounding box center [369, 26] width 54 height 52
select select
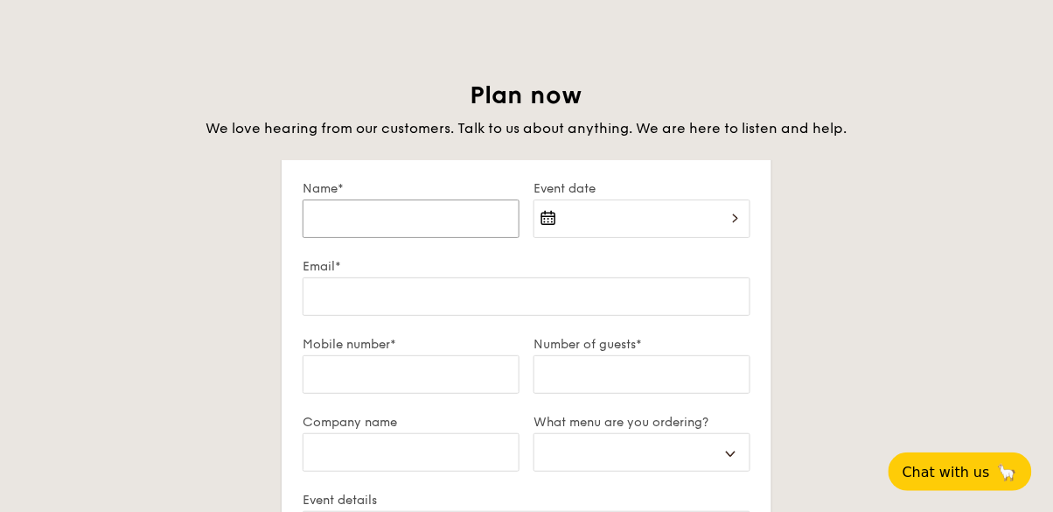
click at [490, 221] on input "Name*" at bounding box center [411, 218] width 217 height 38
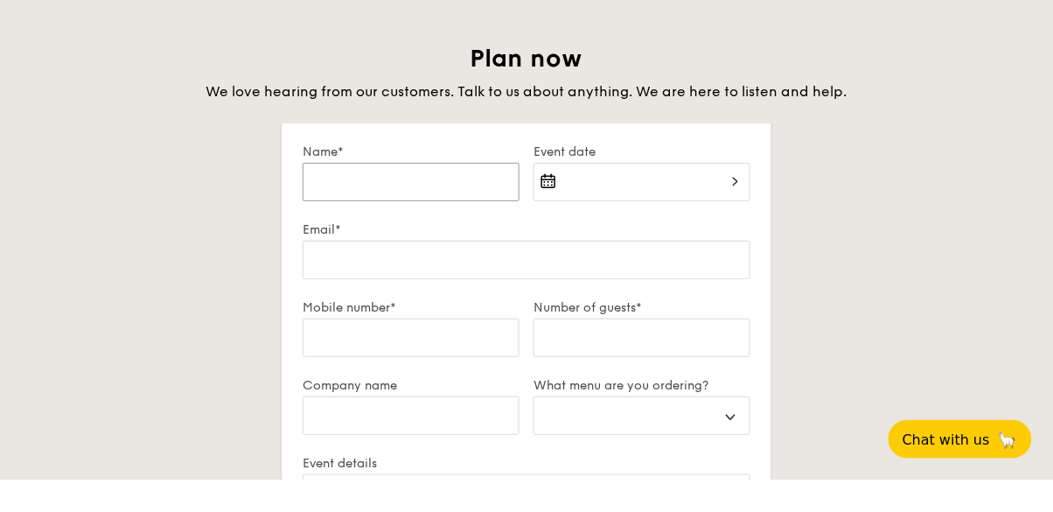
scroll to position [2974, 0]
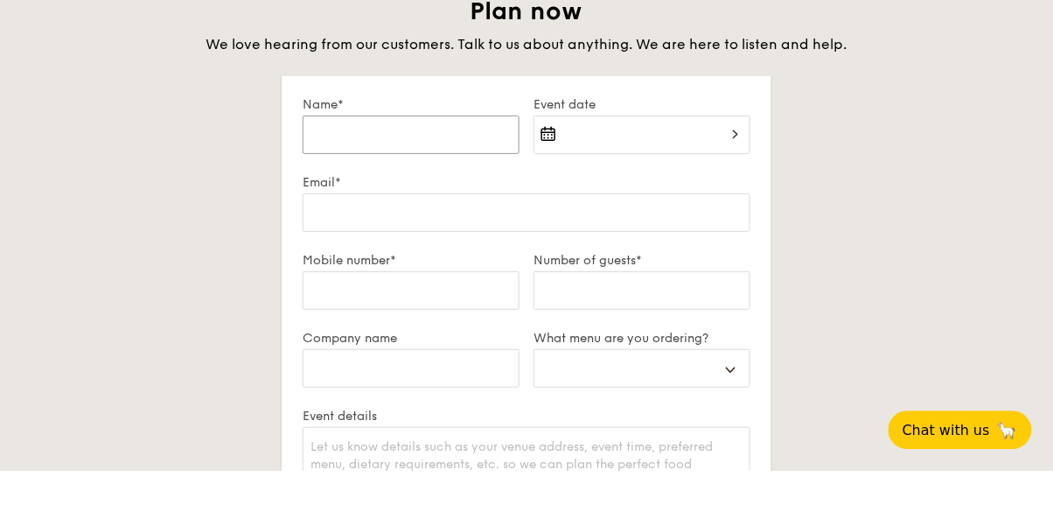
type input "J"
select select
type input "Jo"
select select
type input "Joh"
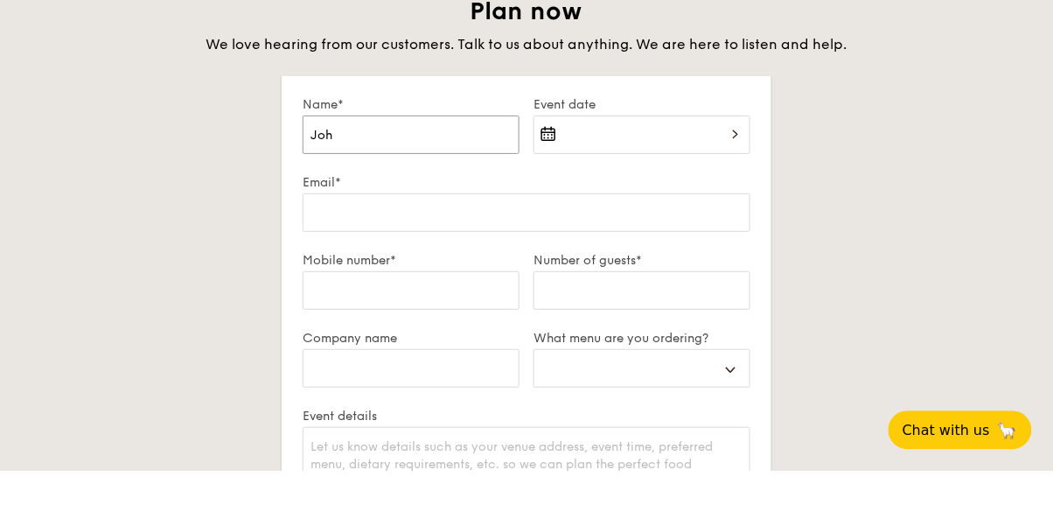
select select
type input "John"
select select
type input "Johns"
select select
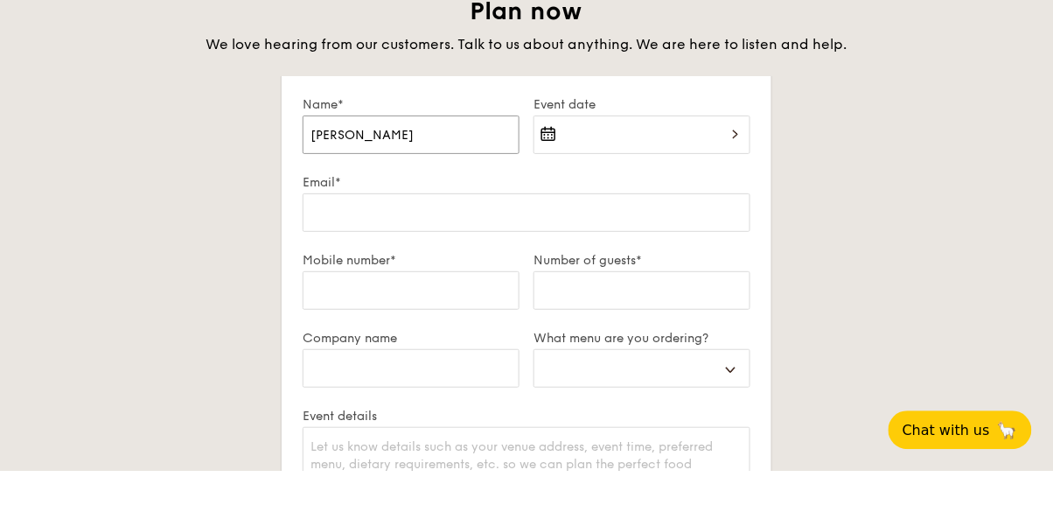
type input "Johnso"
select select
type input "[PERSON_NAME]"
select select
type input "[PERSON_NAME]"
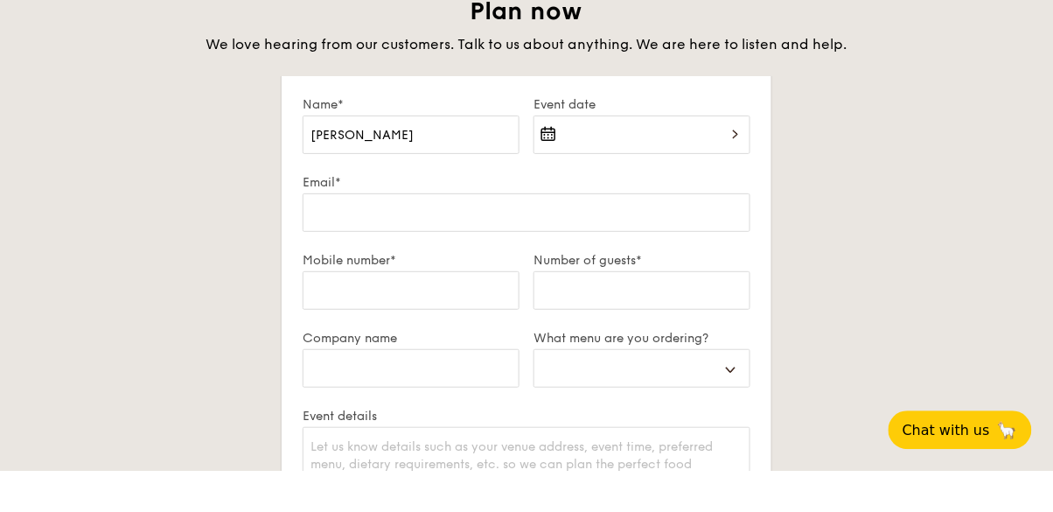
click at [739, 178] on div at bounding box center [642, 186] width 217 height 59
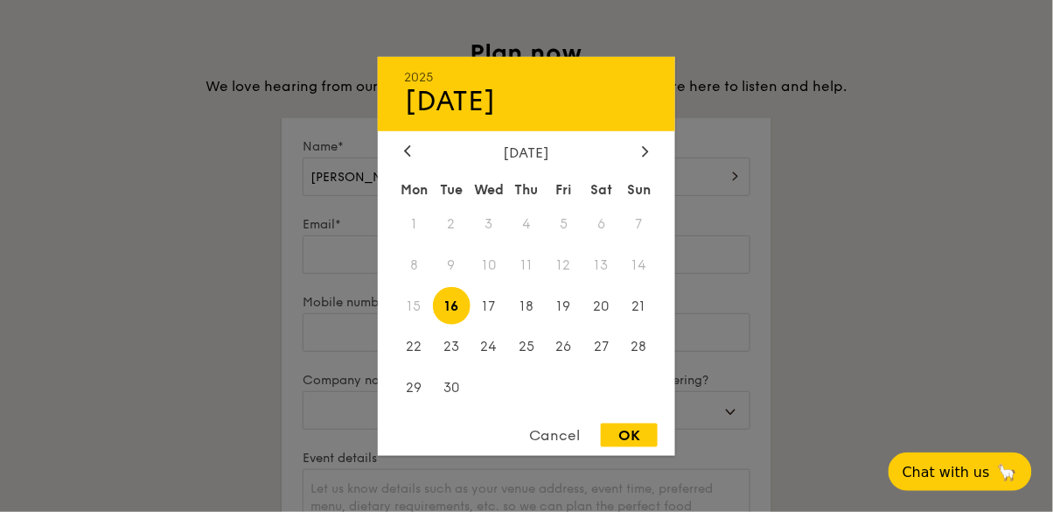
click at [645, 139] on div "2025 Sep 16 September 2025 Mon Tue Wed Thu Fri Sat Sun 1 2 3 4 5 6 7 8 9 10 11 …" at bounding box center [526, 255] width 297 height 399
click at [644, 139] on div "2025 Sep 16 September 2025 Mon Tue Wed Thu Fri Sat Sun 1 2 3 4 5 6 7 8 9 10 11 …" at bounding box center [526, 255] width 297 height 399
click at [640, 154] on div at bounding box center [646, 151] width 16 height 17
click at [644, 152] on icon at bounding box center [645, 151] width 5 height 10
click at [606, 263] on span "8" at bounding box center [602, 265] width 38 height 38
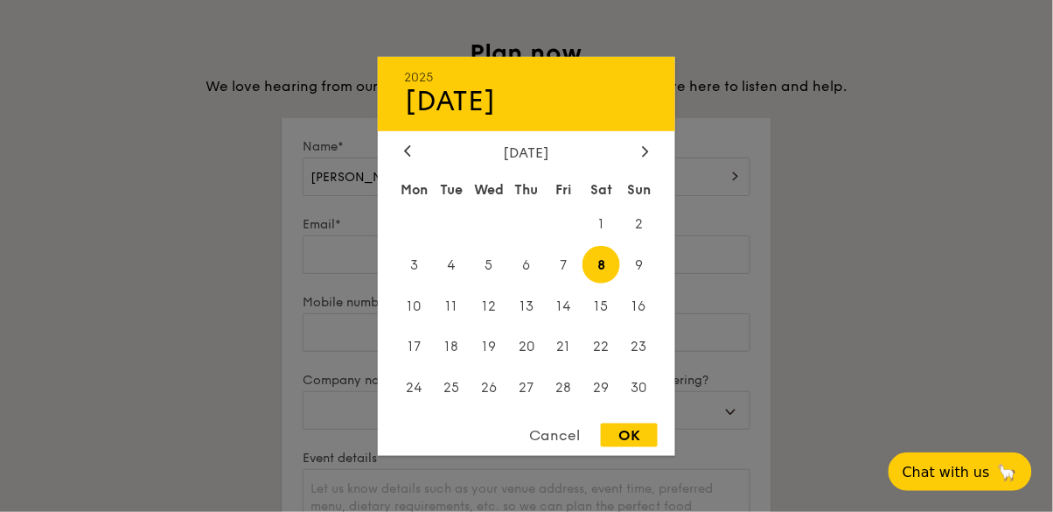
click at [628, 437] on div "OK" at bounding box center [629, 435] width 57 height 24
type input "[DATE]"
select select
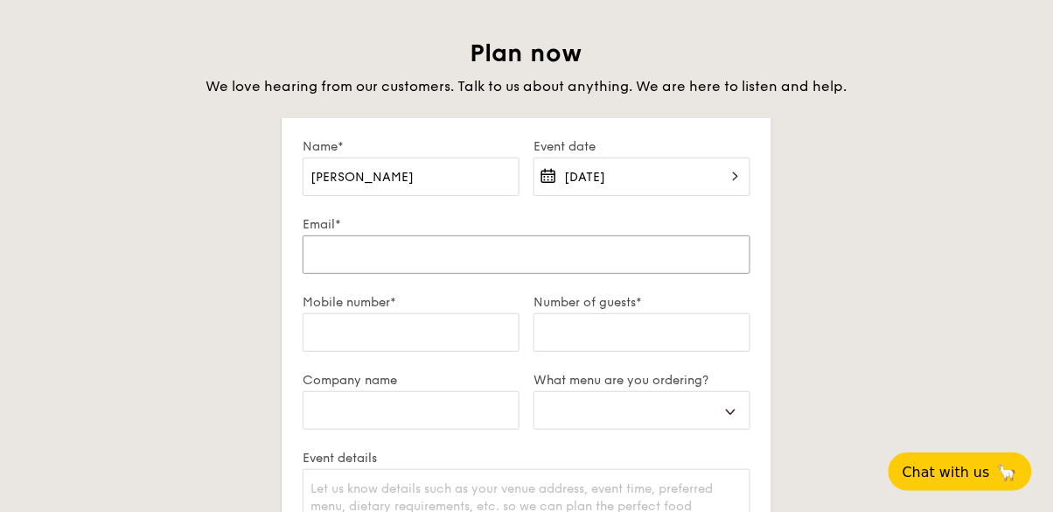
click at [435, 257] on input "Email*" at bounding box center [527, 254] width 448 height 38
type input "j"
select select
type input "jo"
select select
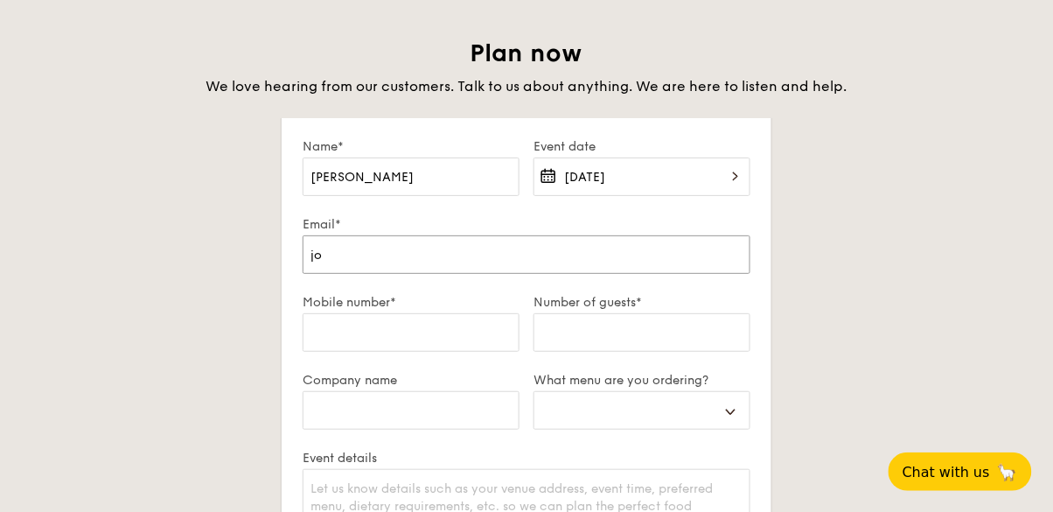
type input "joh"
select select
type input "john"
select select
type input "johns"
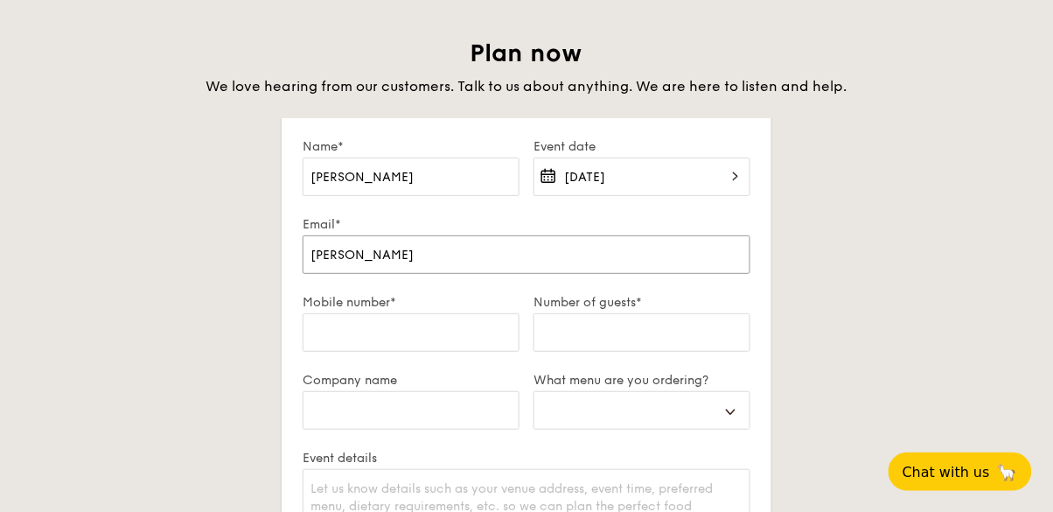
select select
type input "johnso"
select select
type input "johnson"
select select
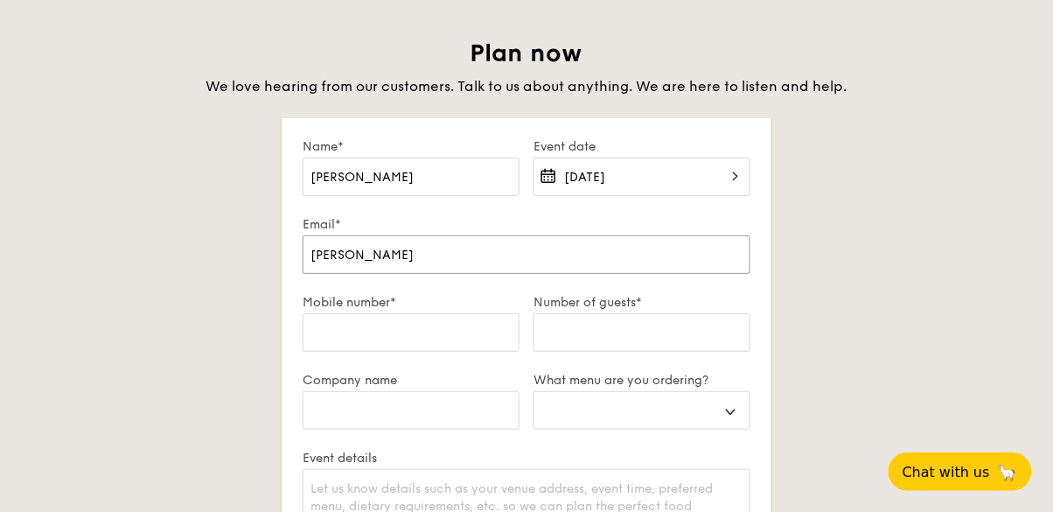
type input "johnsonv"
select select
type input "johnsonva"
select select
type input "johnsonv"
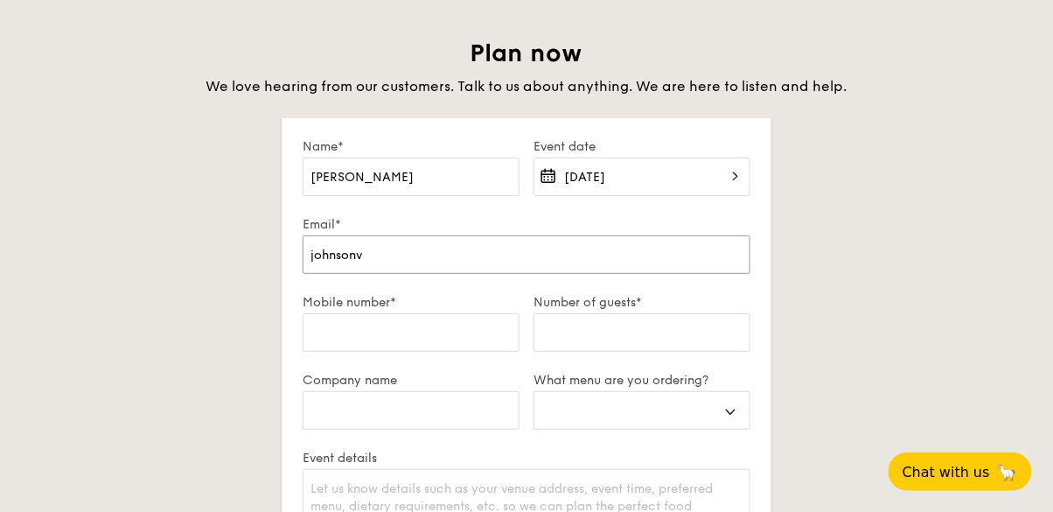
select select
type input "johnson"
select select
type input "johnsonb"
select select
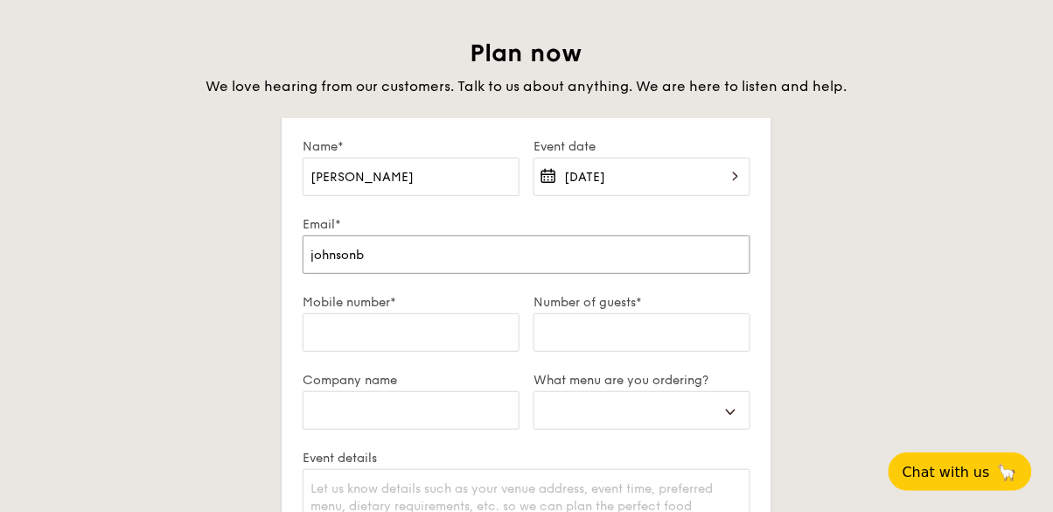
type input "johnsonba"
select select
type input "johnsonbay"
select select
type input "johnsonbay9"
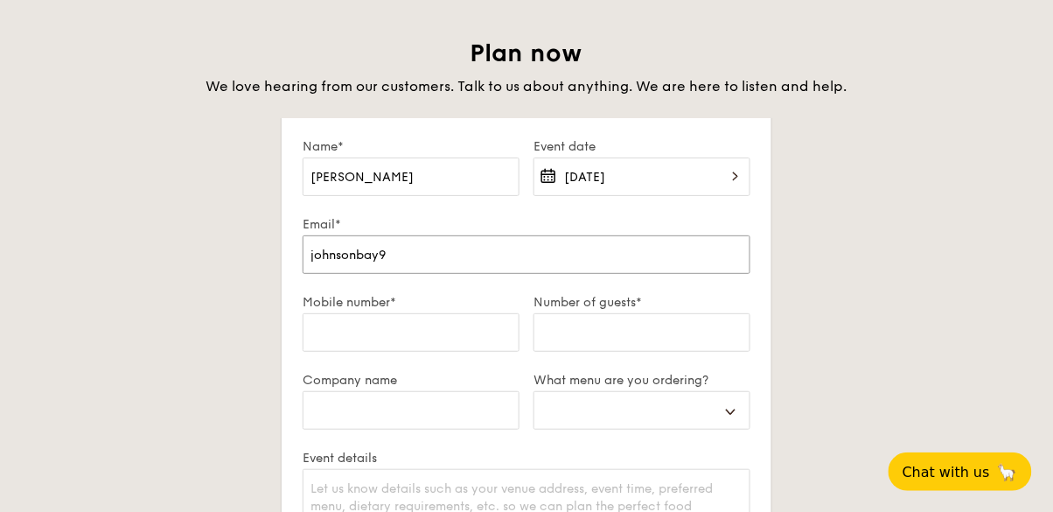
select select
type input "johnsonbay91"
select select
type input "johnsonbay91@"
select select
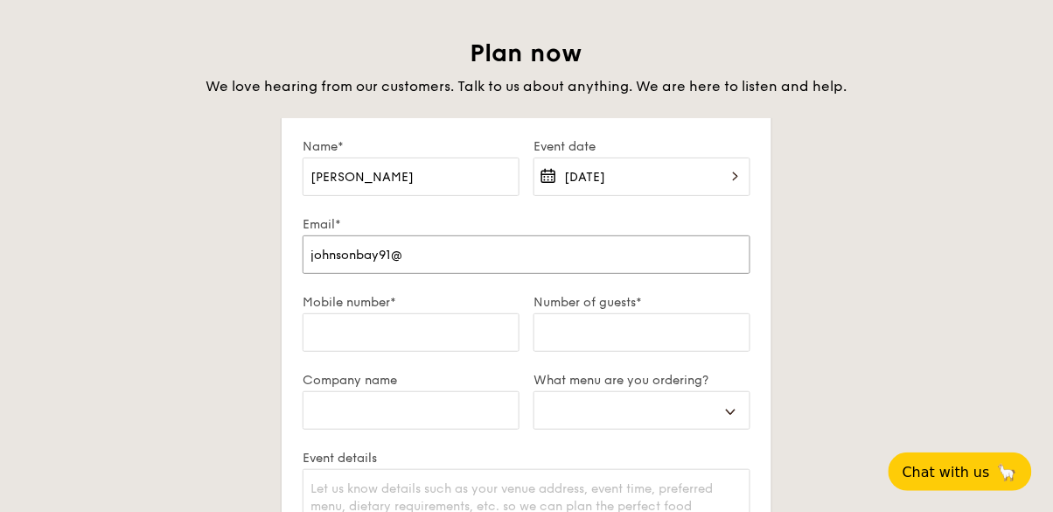
type input "johnsonbay91@g"
select select
type input "johnsonbay91@gm"
select select
type input "johnsonbay91@gma"
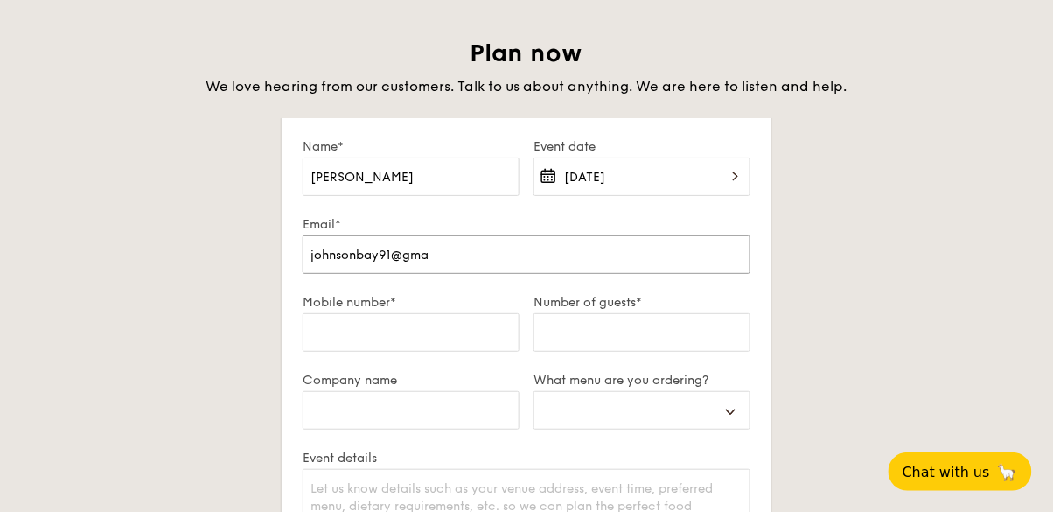
select select
type input "johnsonbay91@gmai"
select select
type input "johnsonbay91@gmail"
select select
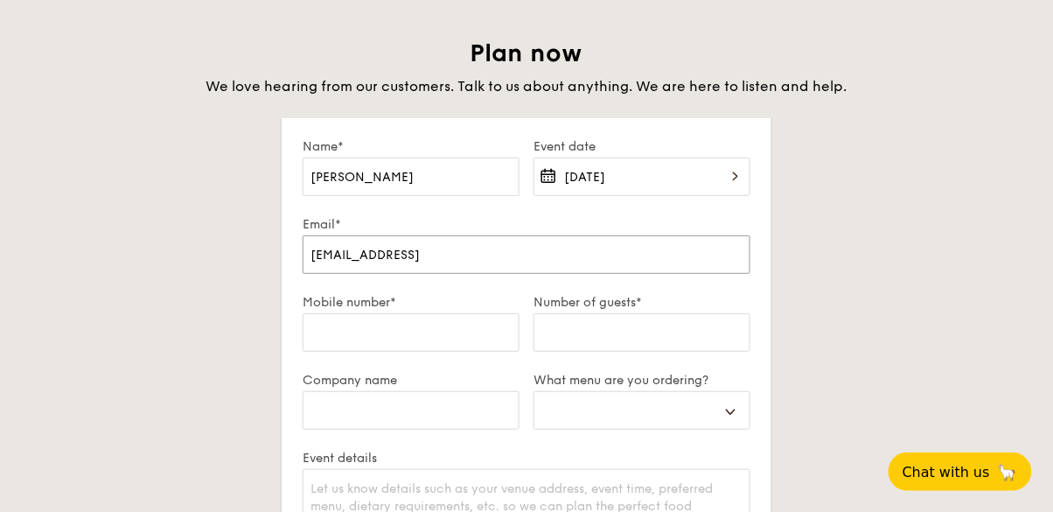
type input "johnsonbay91@gmail."
select select
type input "johnsonbay91@gmail.c"
select select
type input "johnsonbay91@gmail.co"
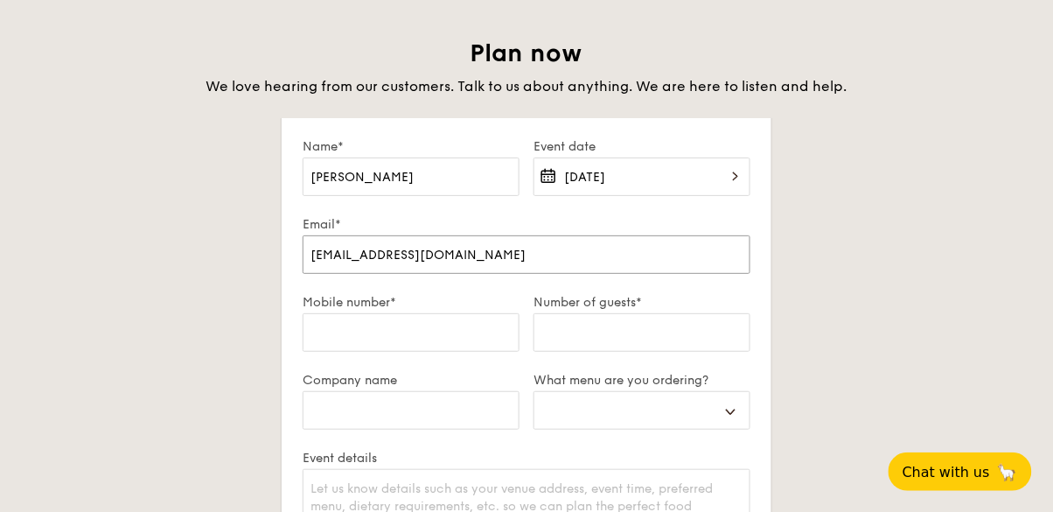
select select
type input "[EMAIL_ADDRESS][DOMAIN_NAME]"
select select
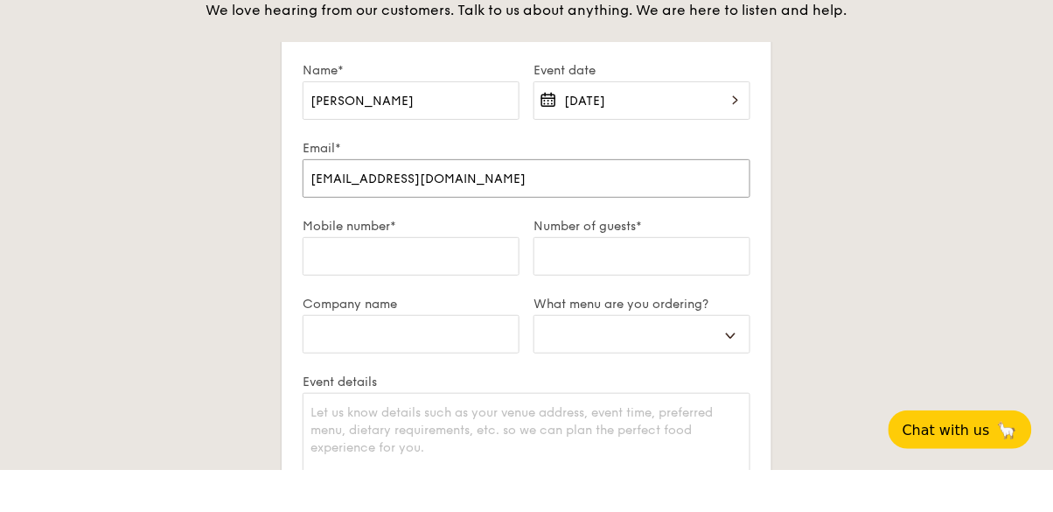
scroll to position [3025, 0]
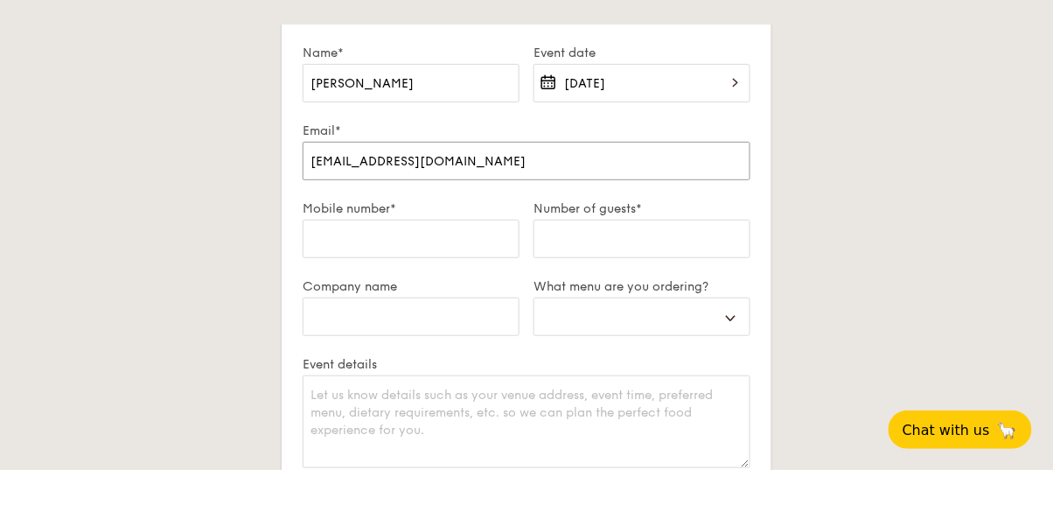
type input "[EMAIL_ADDRESS][DOMAIN_NAME]"
click at [420, 278] on input "Mobile number*" at bounding box center [411, 281] width 217 height 38
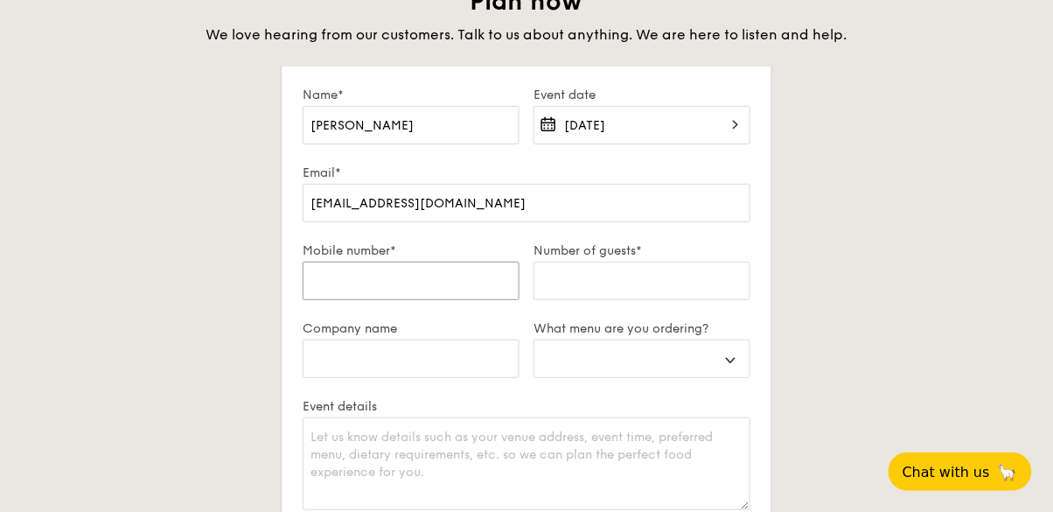
type input "9"
select select
type input "92"
select select
type input "922"
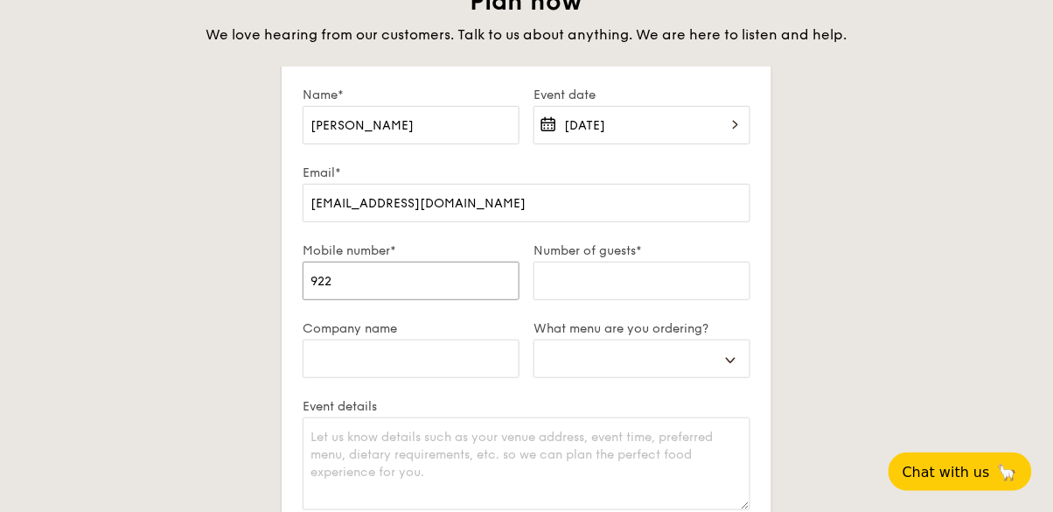
select select
type input "9228"
select select
click at [787, 431] on div "Plan now We love hearing from our customers. Talk to us about anything. We are …" at bounding box center [527, 392] width 980 height 812
click at [472, 273] on input "9228" at bounding box center [411, 281] width 217 height 38
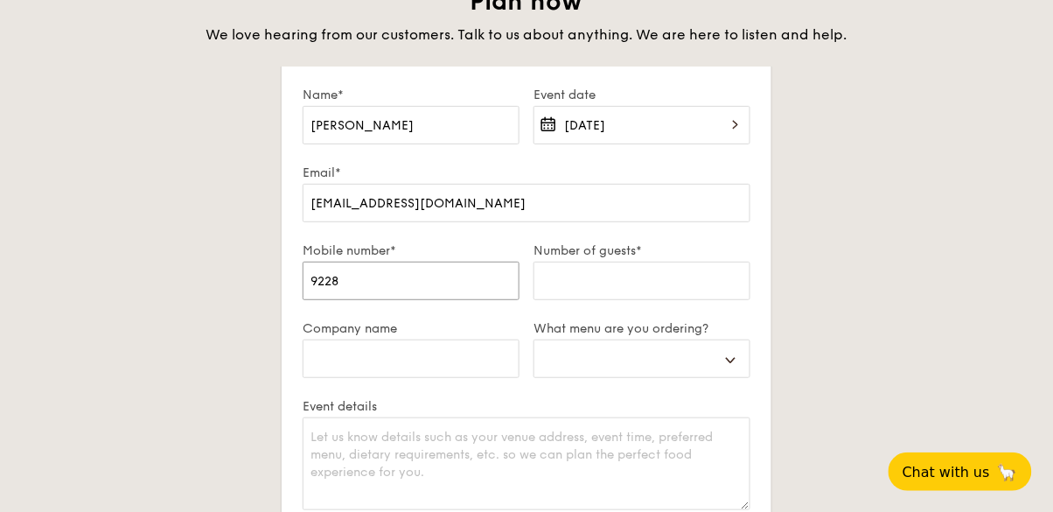
type input "92281"
select select
type input "922815"
select select
type input "9228150"
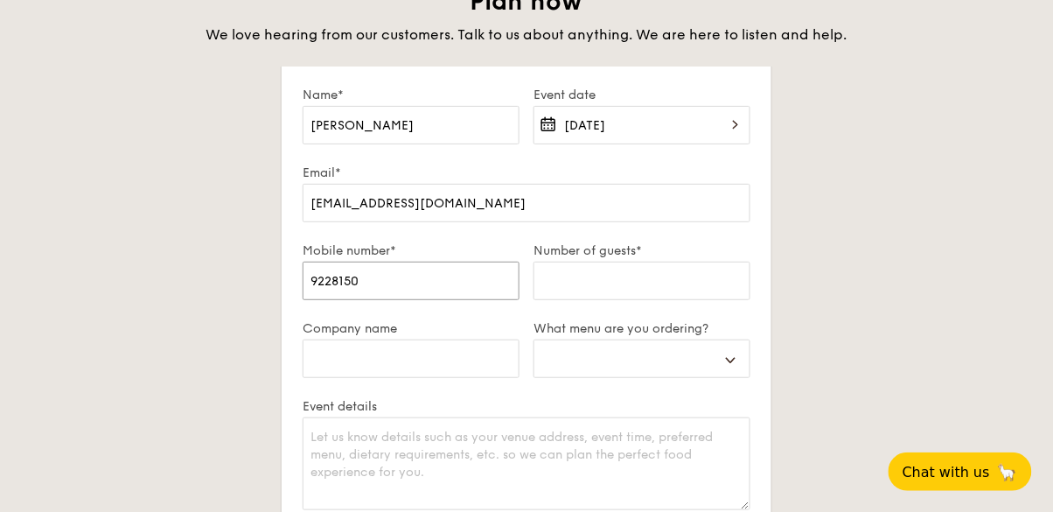
select select
type input "92281505"
select select
type input "92281505"
click at [663, 277] on input "Number of guests*" at bounding box center [642, 281] width 217 height 38
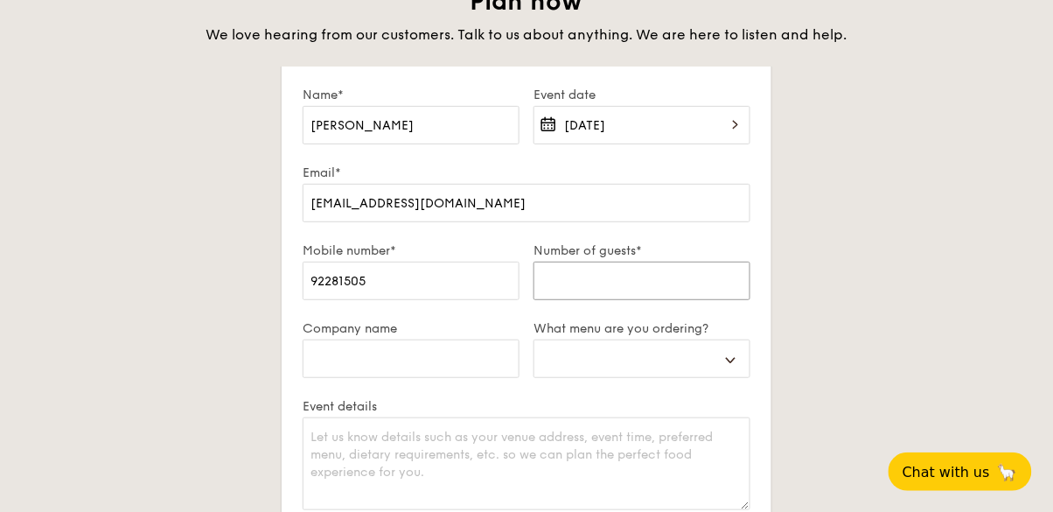
type input "4"
select select
type input "40"
select select
type input "40-"
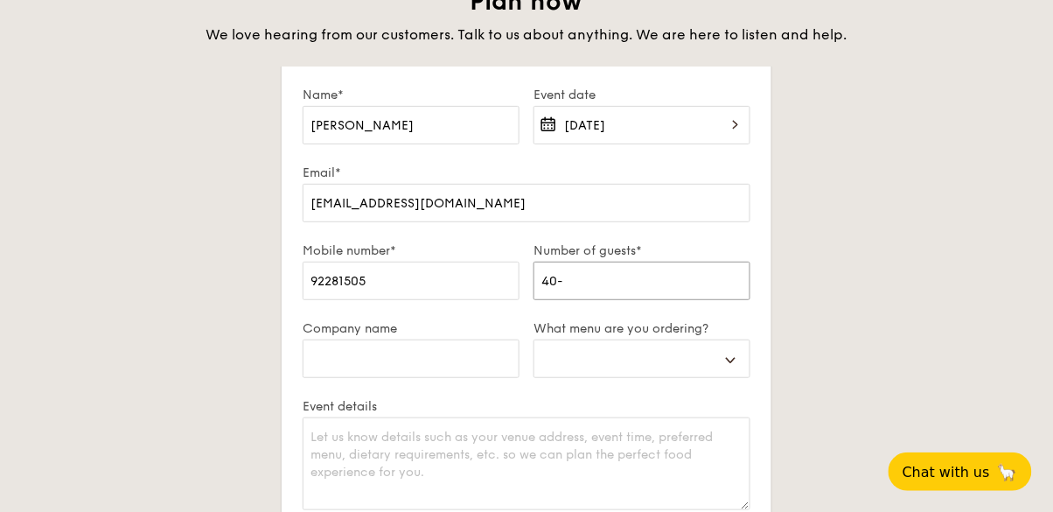
select select
type input "40-5"
select select
type input "40-50"
select select
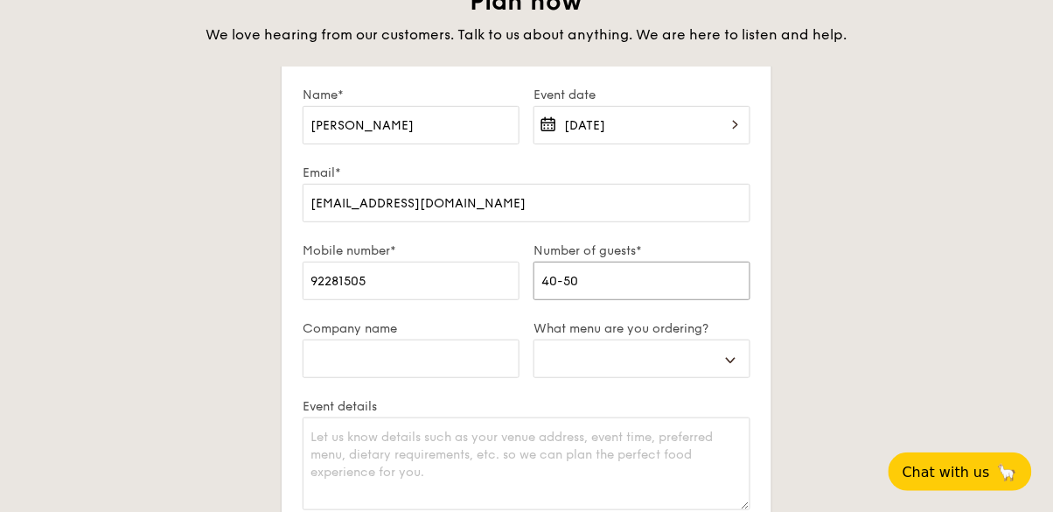
type input "40-50"
click at [886, 340] on div "Plan now We love hearing from our customers. Talk to us about anything. We are …" at bounding box center [527, 392] width 980 height 812
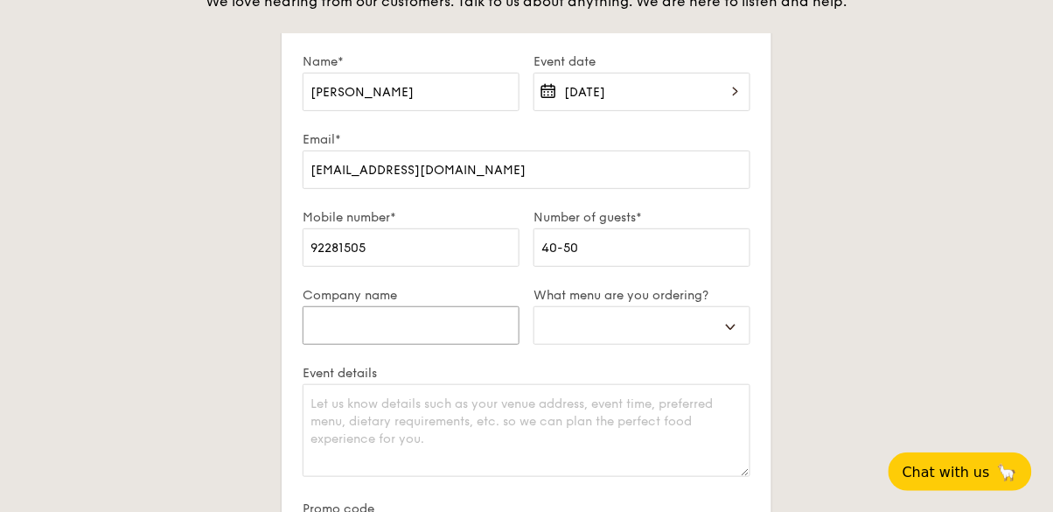
click at [465, 321] on input "Company name" at bounding box center [411, 325] width 217 height 38
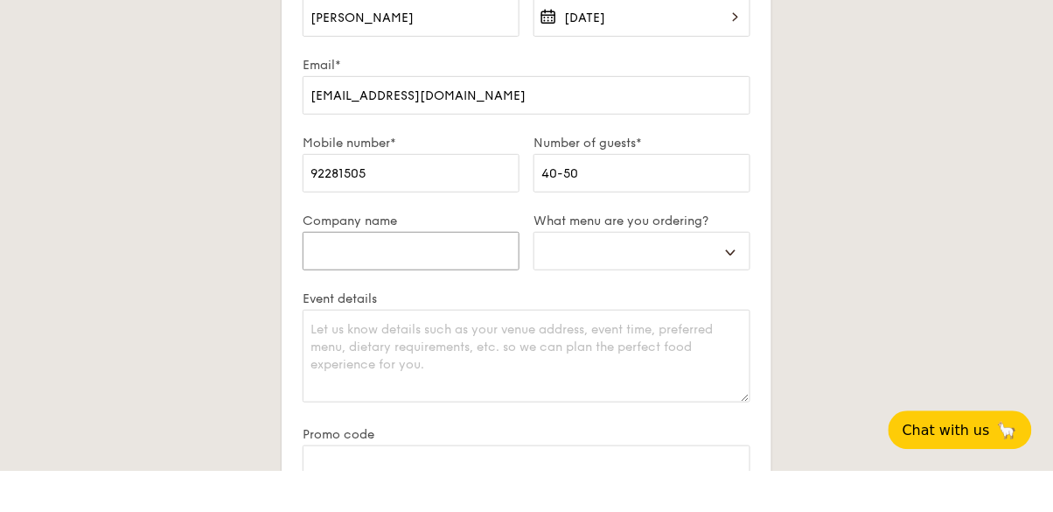
scroll to position [3102, 0]
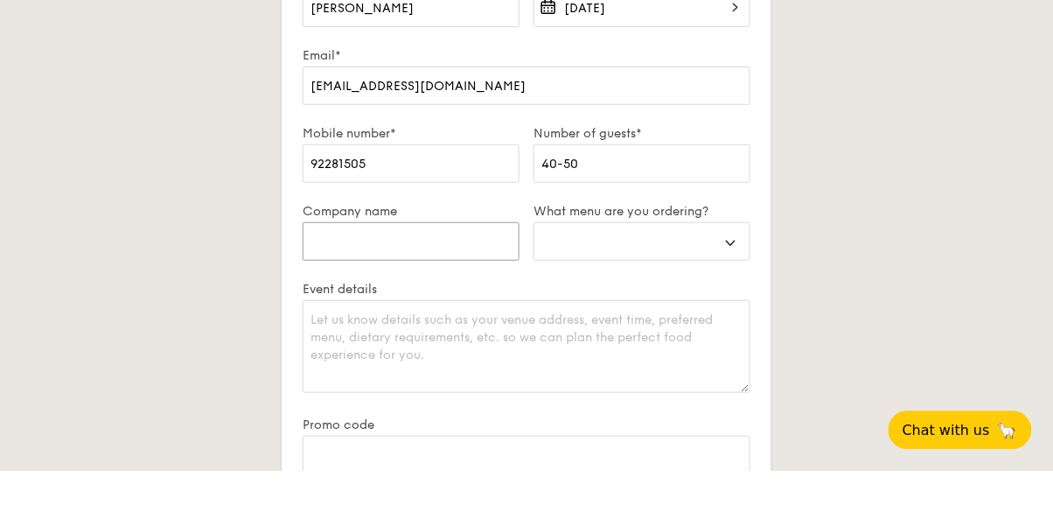
type input "n"
select select
type input "na"
select select
type input "na"
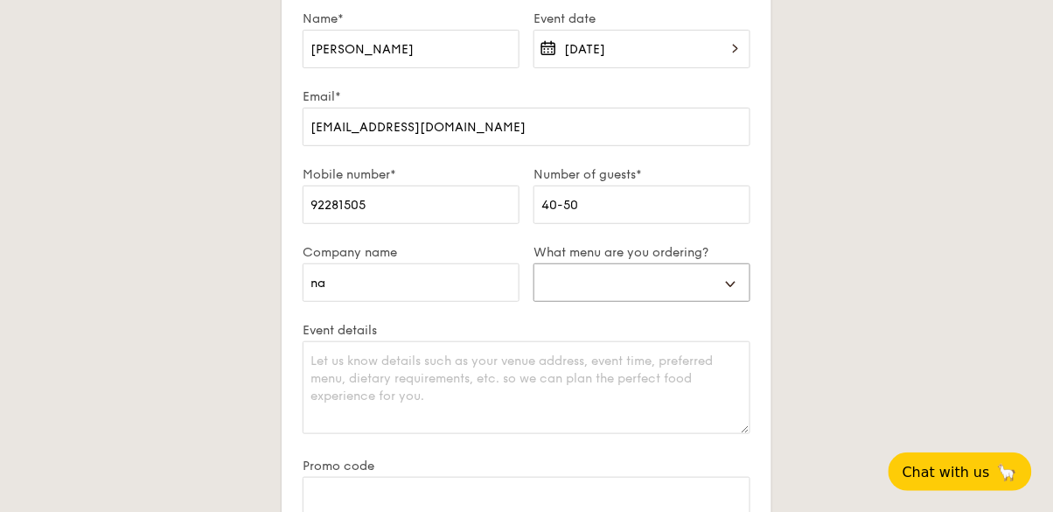
click at [727, 288] on select "Buffet Mini Buffet High Tea Canapés Meal Boxes Wedding" at bounding box center [642, 282] width 217 height 38
select select "buffet"
click at [534, 263] on select "Buffet Mini Buffet High Tea Canapés Meal Boxes Wedding" at bounding box center [642, 282] width 217 height 38
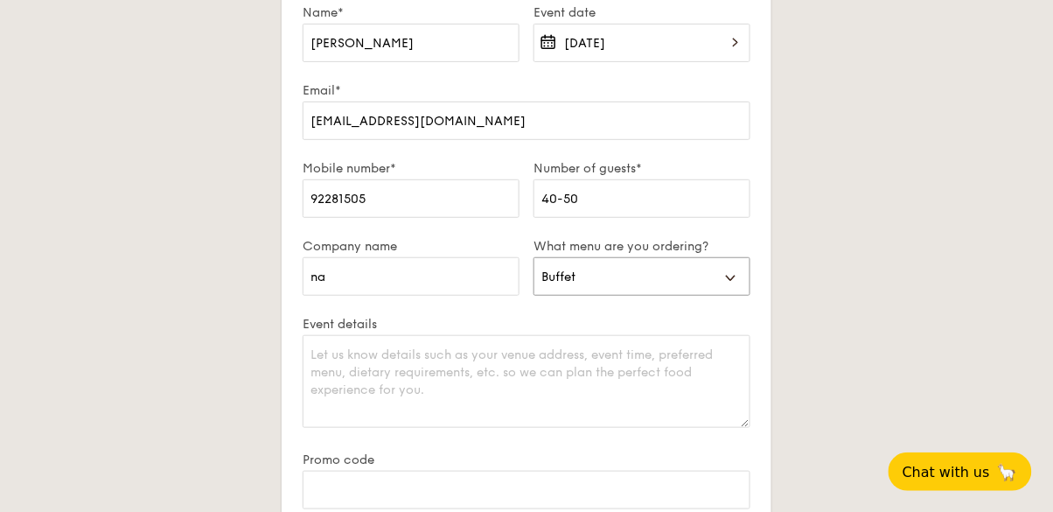
scroll to position [3107, 0]
click at [561, 360] on textarea "Event details" at bounding box center [527, 382] width 448 height 93
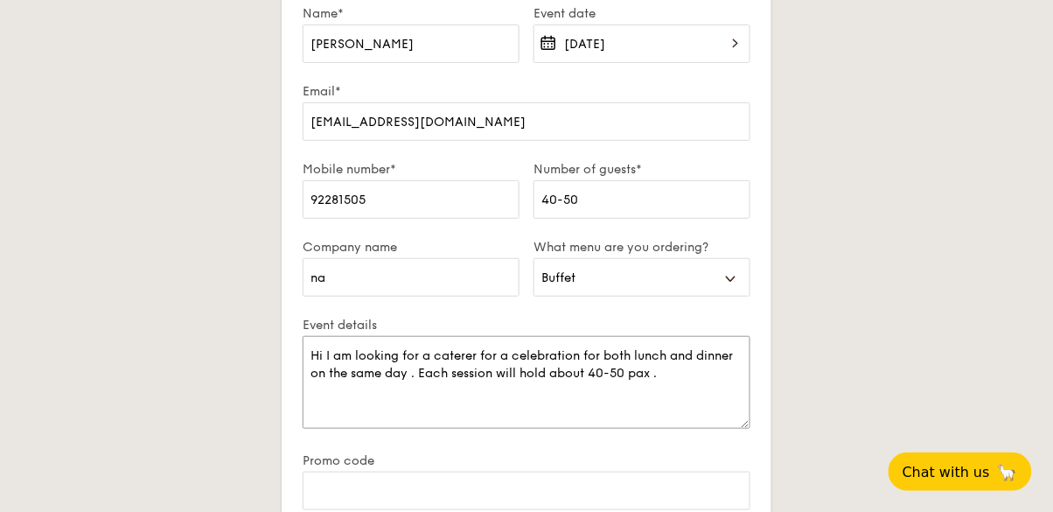
click at [483, 352] on textarea "Hi I am looking for a caterer for a celebration for both lunch and dinner on th…" at bounding box center [527, 382] width 448 height 93
click at [424, 373] on textarea "Hi I am looking for a caterer for a celebration for both lunch and dinner on th…" at bounding box center [527, 382] width 448 height 93
click at [420, 375] on textarea "Hi I am looking for a caterer for a celebration for both lunch and dinner on th…" at bounding box center [527, 382] width 448 height 93
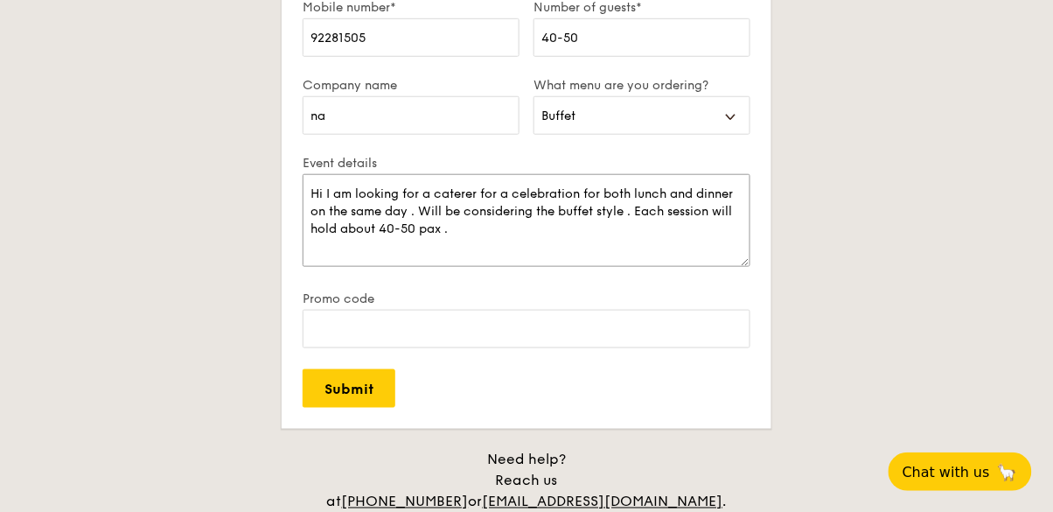
scroll to position [3279, 0]
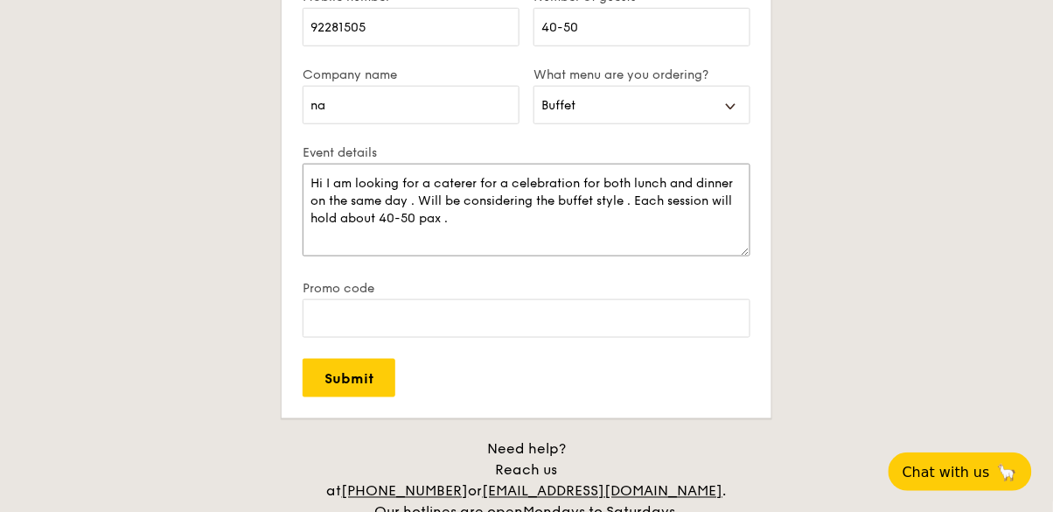
click at [553, 218] on textarea "Hi I am looking for a caterer for a celebration for both lunch and dinner on th…" at bounding box center [527, 210] width 448 height 93
click at [421, 201] on textarea "Hi I am looking for a caterer for a celebration for both lunch and dinner on th…" at bounding box center [527, 210] width 448 height 93
click at [418, 202] on textarea "Hi I am looking for a caterer for a celebration for both lunch and dinner on th…" at bounding box center [527, 210] width 448 height 93
click at [408, 197] on textarea "Hi I am looking for a caterer for a celebration for both lunch and dinner on th…" at bounding box center [527, 210] width 448 height 93
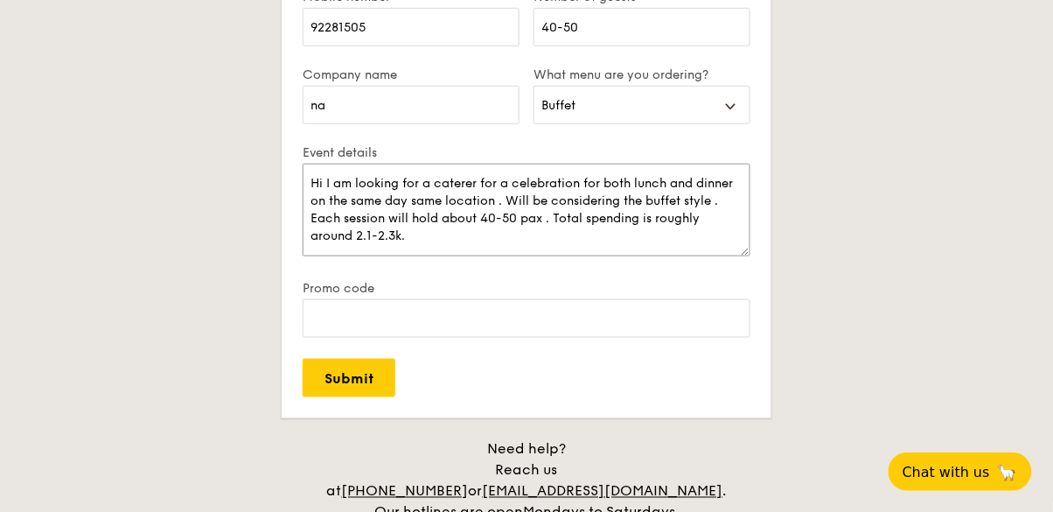
click at [413, 201] on textarea "Hi I am looking for a caterer for a celebration for both lunch and dinner on th…" at bounding box center [527, 210] width 448 height 93
click at [513, 240] on textarea "Hi I am looking for a caterer for a celebration for both lunch and dinner on th…" at bounding box center [527, 210] width 448 height 93
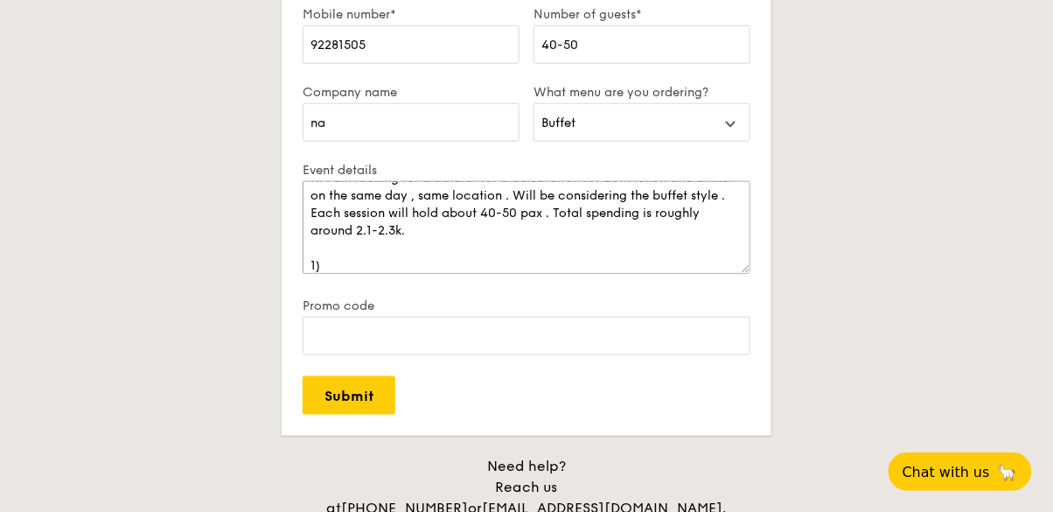
scroll to position [3214, 0]
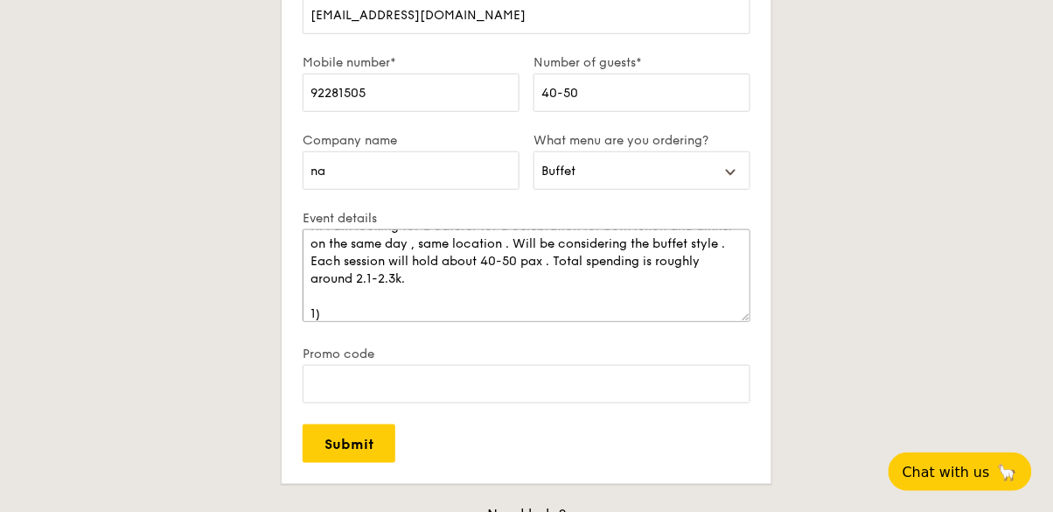
click at [612, 286] on textarea "Hi I am looking for a caterer for a celebration for both lunch and dinner on th…" at bounding box center [527, 275] width 448 height 93
click at [516, 297] on textarea "Hi I am looking for a caterer for a celebration for both lunch and dinner on th…" at bounding box center [527, 275] width 448 height 93
click at [532, 268] on textarea "Hi I am looking for a caterer for a celebration for both lunch and dinner on th…" at bounding box center [527, 275] width 448 height 93
click at [505, 281] on textarea "Hi I am looking for a caterer for a celebration for both lunch and dinner on th…" at bounding box center [527, 275] width 448 height 93
click at [573, 319] on textarea "Hi I am looking for a caterer for a celebration for both lunch and dinner on th…" at bounding box center [527, 275] width 448 height 93
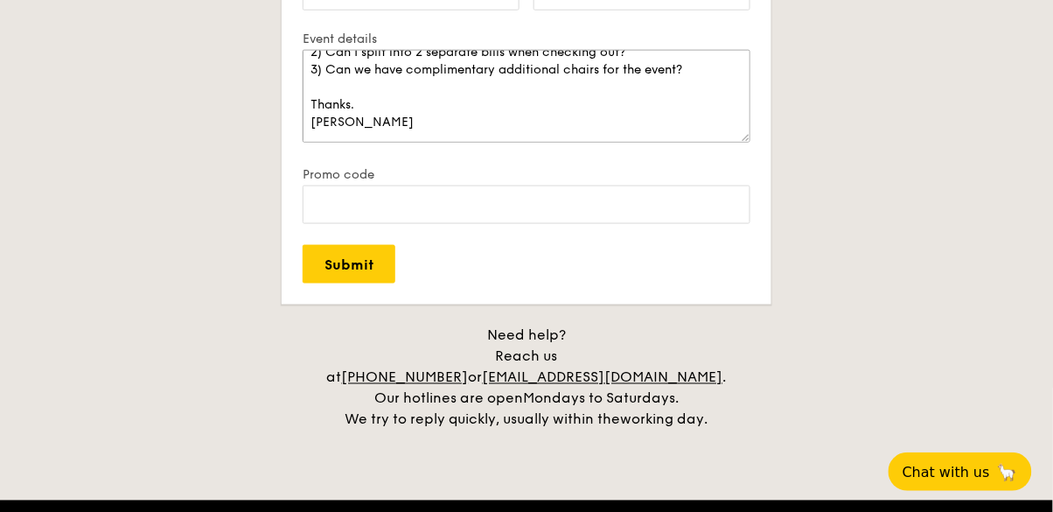
scroll to position [3385, 0]
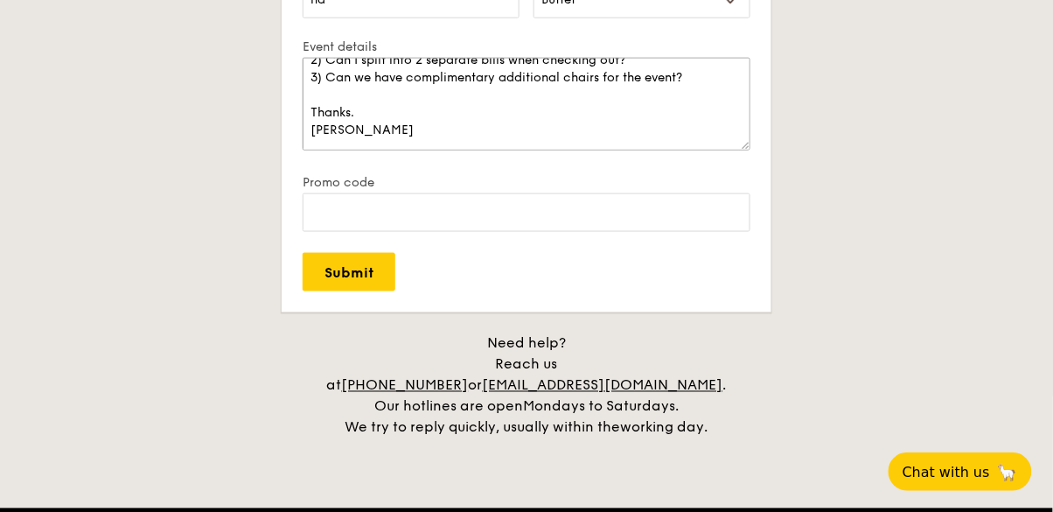
type textarea "Hi I am looking for a caterer for a celebration for both lunch and dinner on th…"
click at [355, 280] on input "Submit" at bounding box center [349, 272] width 93 height 38
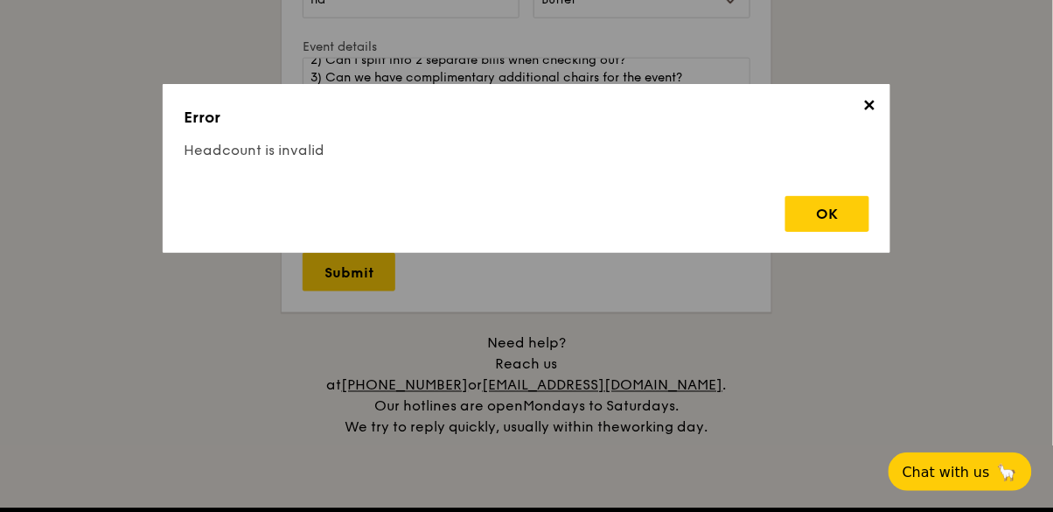
click at [834, 218] on div "OK" at bounding box center [828, 214] width 84 height 36
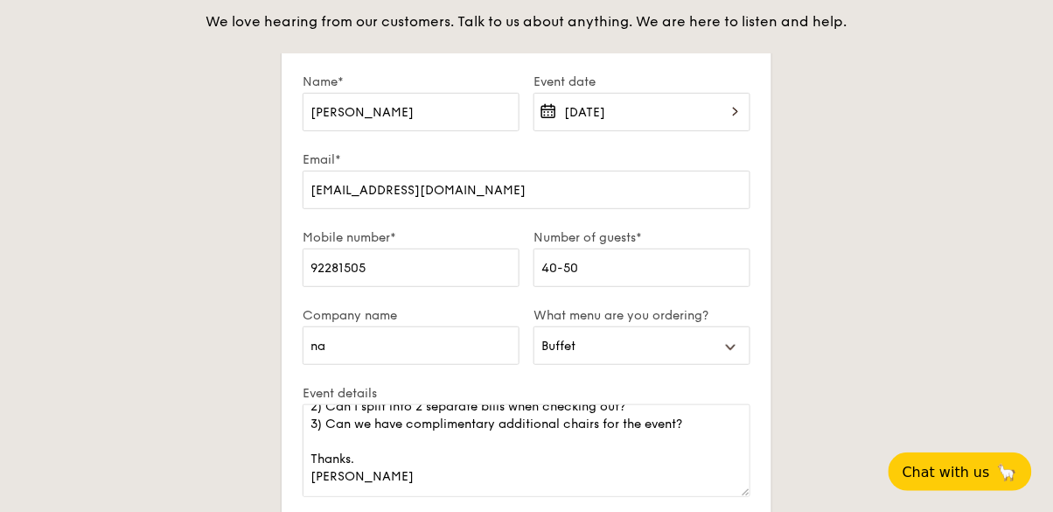
scroll to position [3038, 0]
click at [667, 273] on input "40-50" at bounding box center [642, 268] width 217 height 38
type input "4"
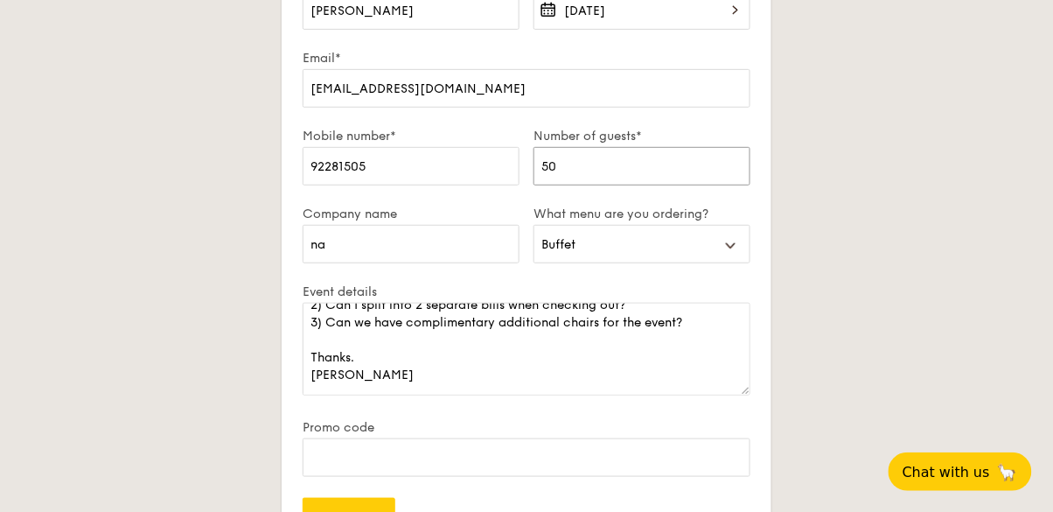
scroll to position [3135, 0]
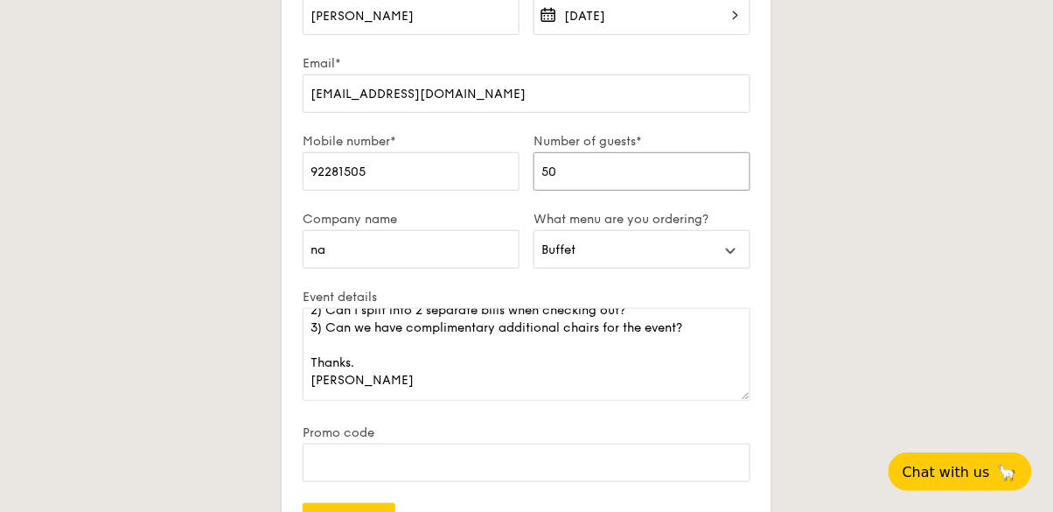
type input "5"
type input "1"
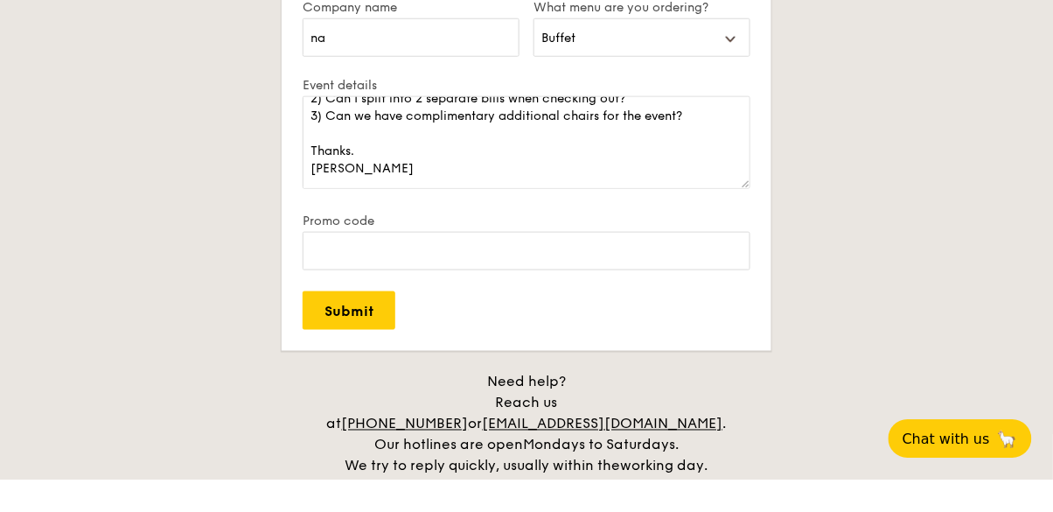
type input "90"
click at [367, 345] on input "Submit" at bounding box center [349, 343] width 93 height 38
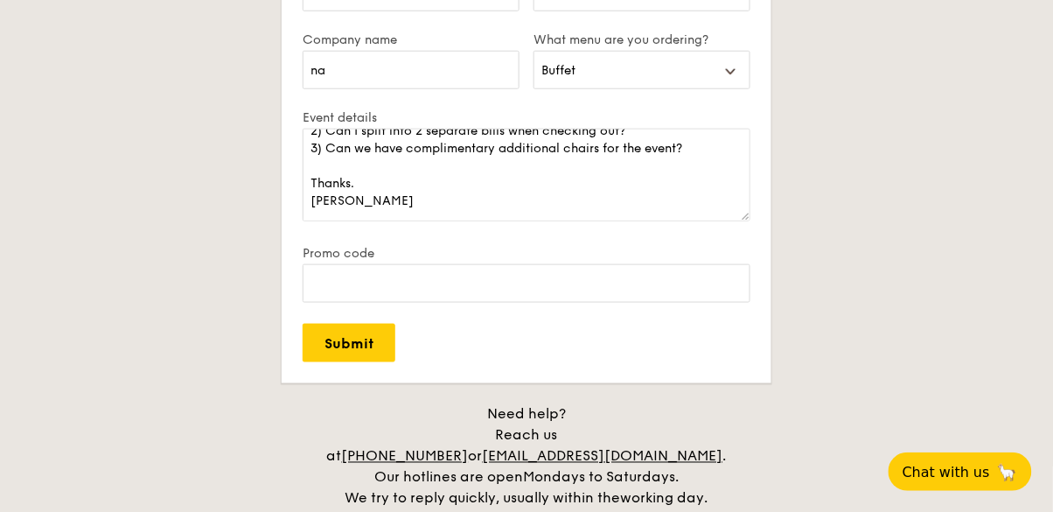
select select
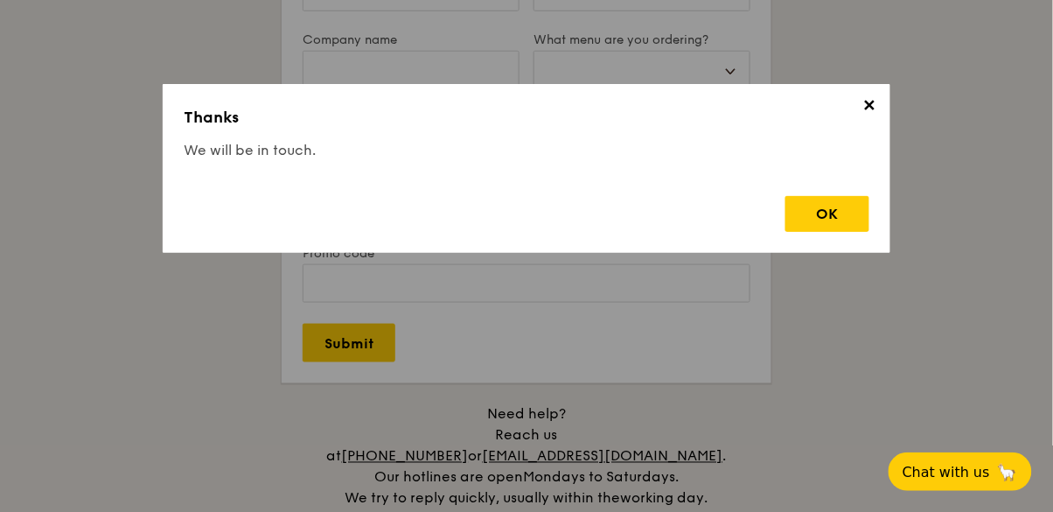
scroll to position [0, 0]
click at [825, 217] on div "OK" at bounding box center [828, 214] width 84 height 36
